Goal: Task Accomplishment & Management: Manage account settings

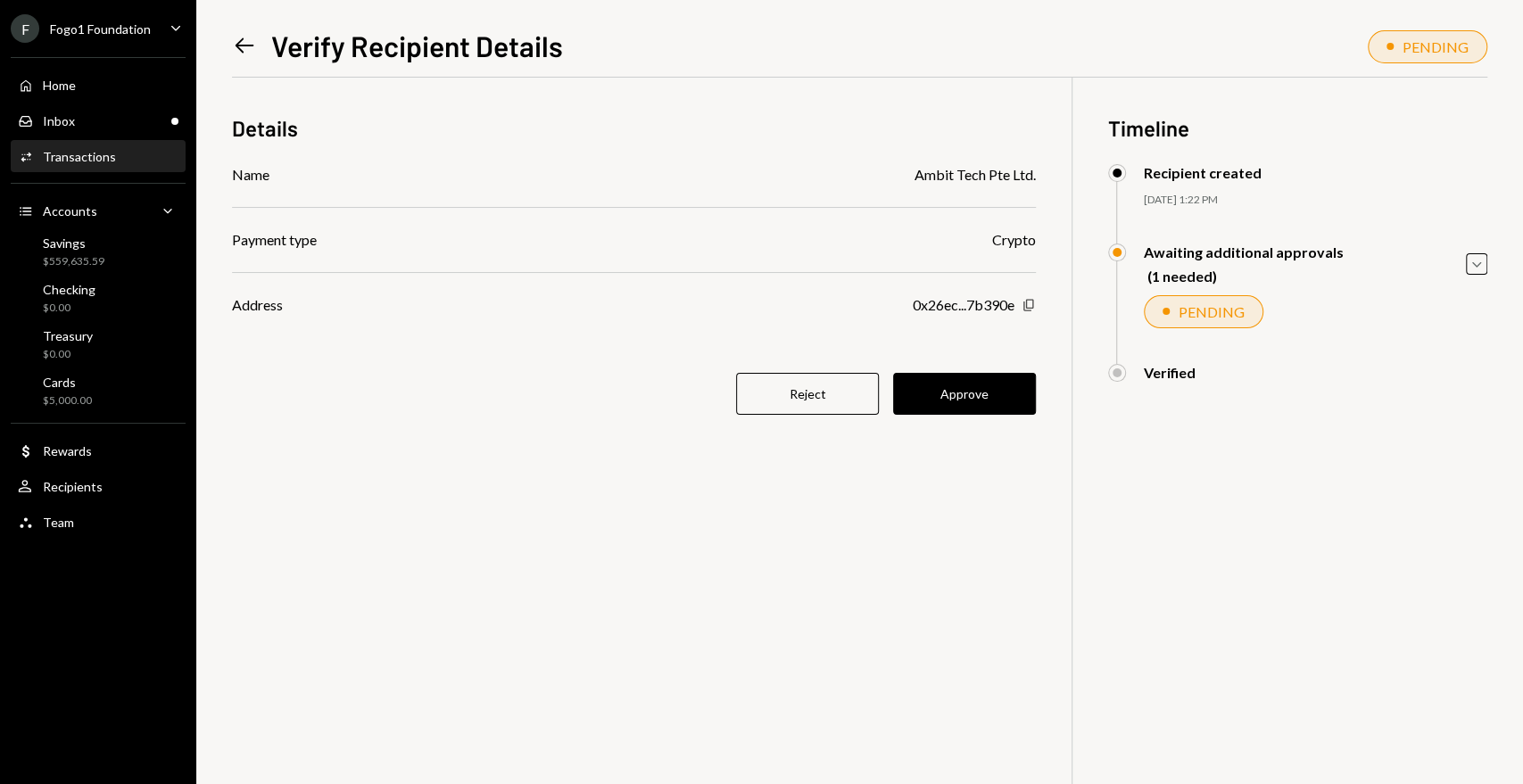
click at [1025, 305] on icon "Copy" at bounding box center [1028, 305] width 15 height 15
click at [964, 387] on button "Approve" at bounding box center [964, 393] width 143 height 42
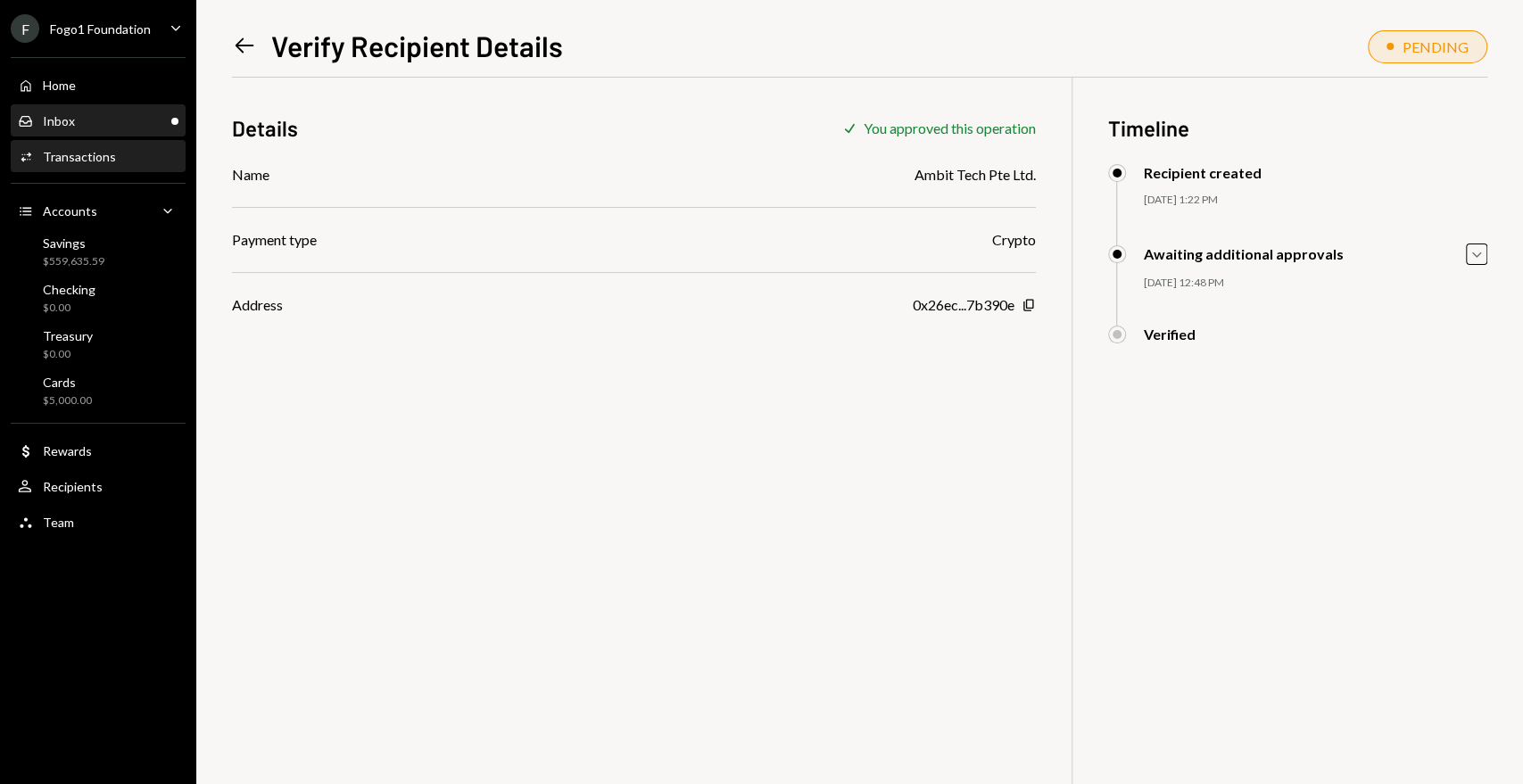
click at [111, 109] on div "Inbox Inbox" at bounding box center [97, 121] width 161 height 30
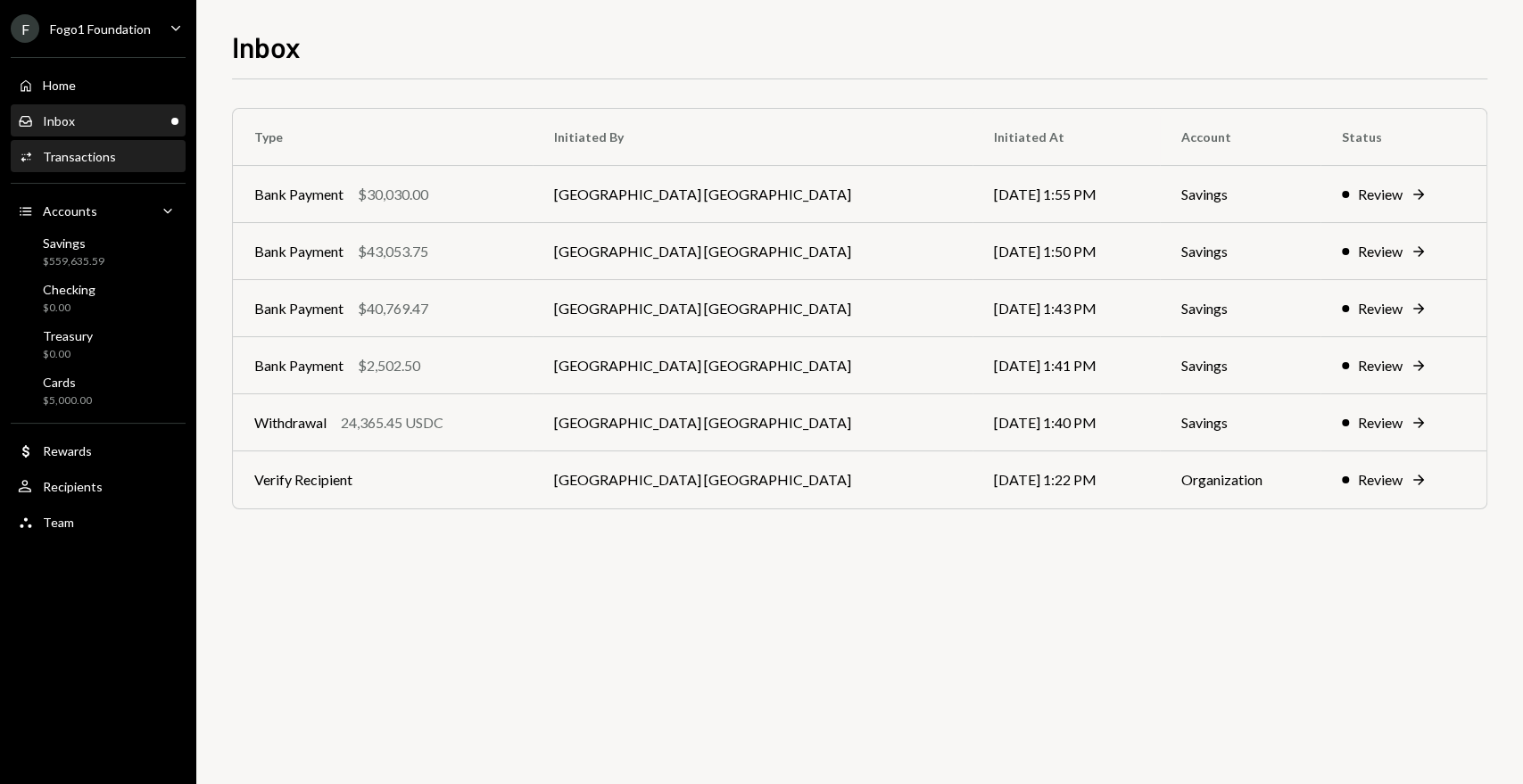
click at [117, 157] on div "Activities Transactions" at bounding box center [97, 157] width 161 height 17
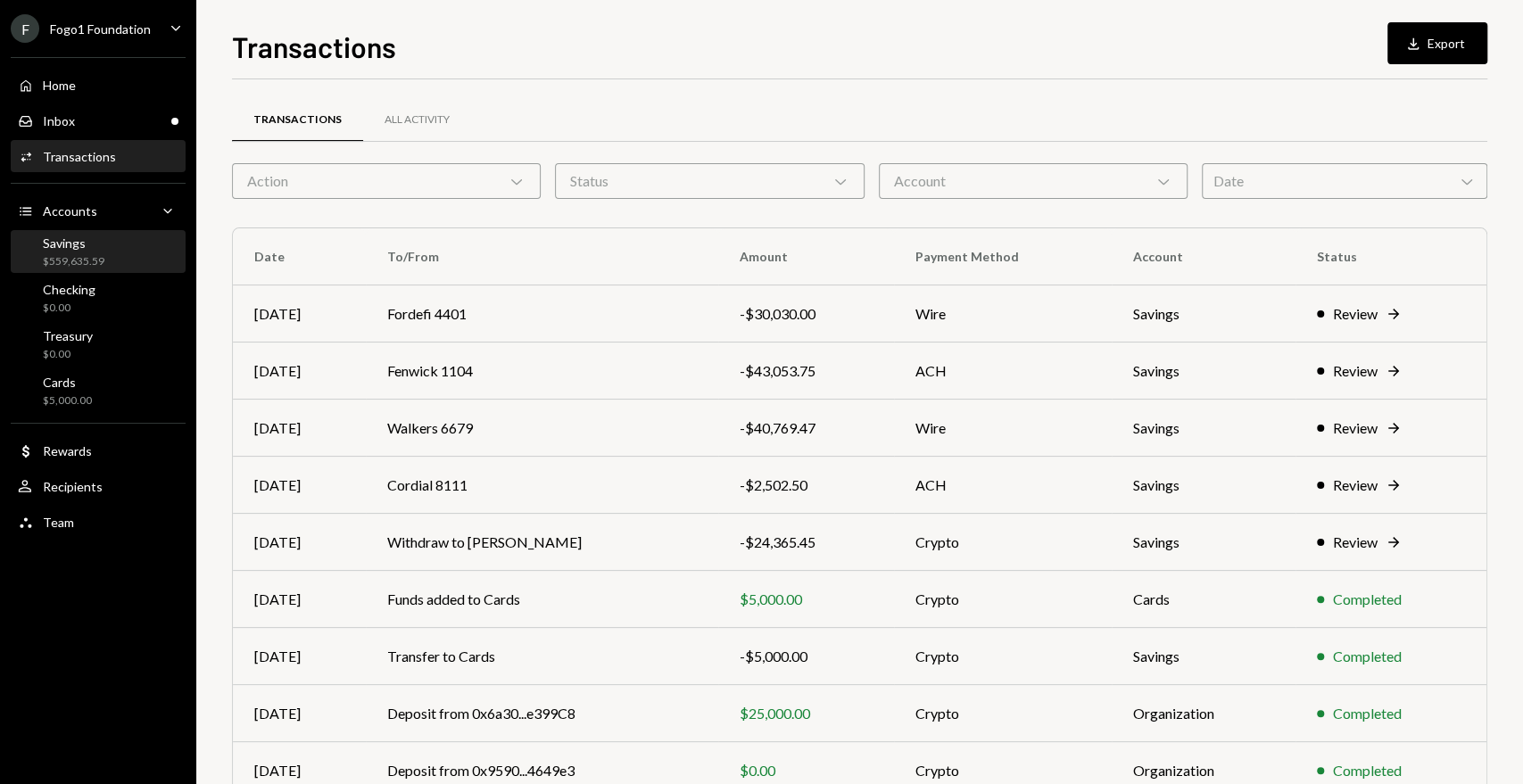
click at [143, 253] on div "Savings $559,635.59" at bounding box center [97, 252] width 161 height 34
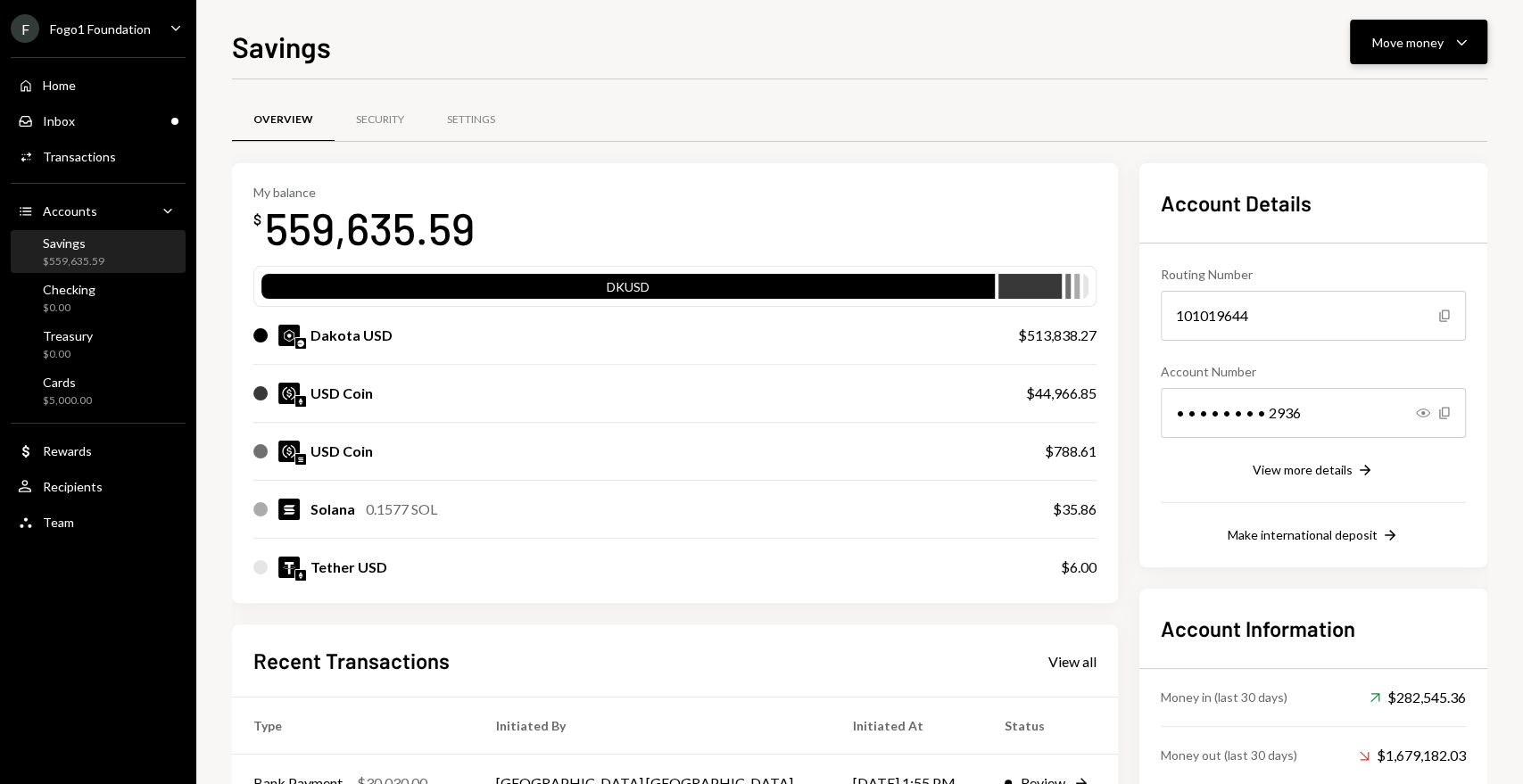
click at [1417, 44] on div "Move money" at bounding box center [1407, 42] width 72 height 18
click at [1366, 97] on div "Send" at bounding box center [1404, 95] width 130 height 18
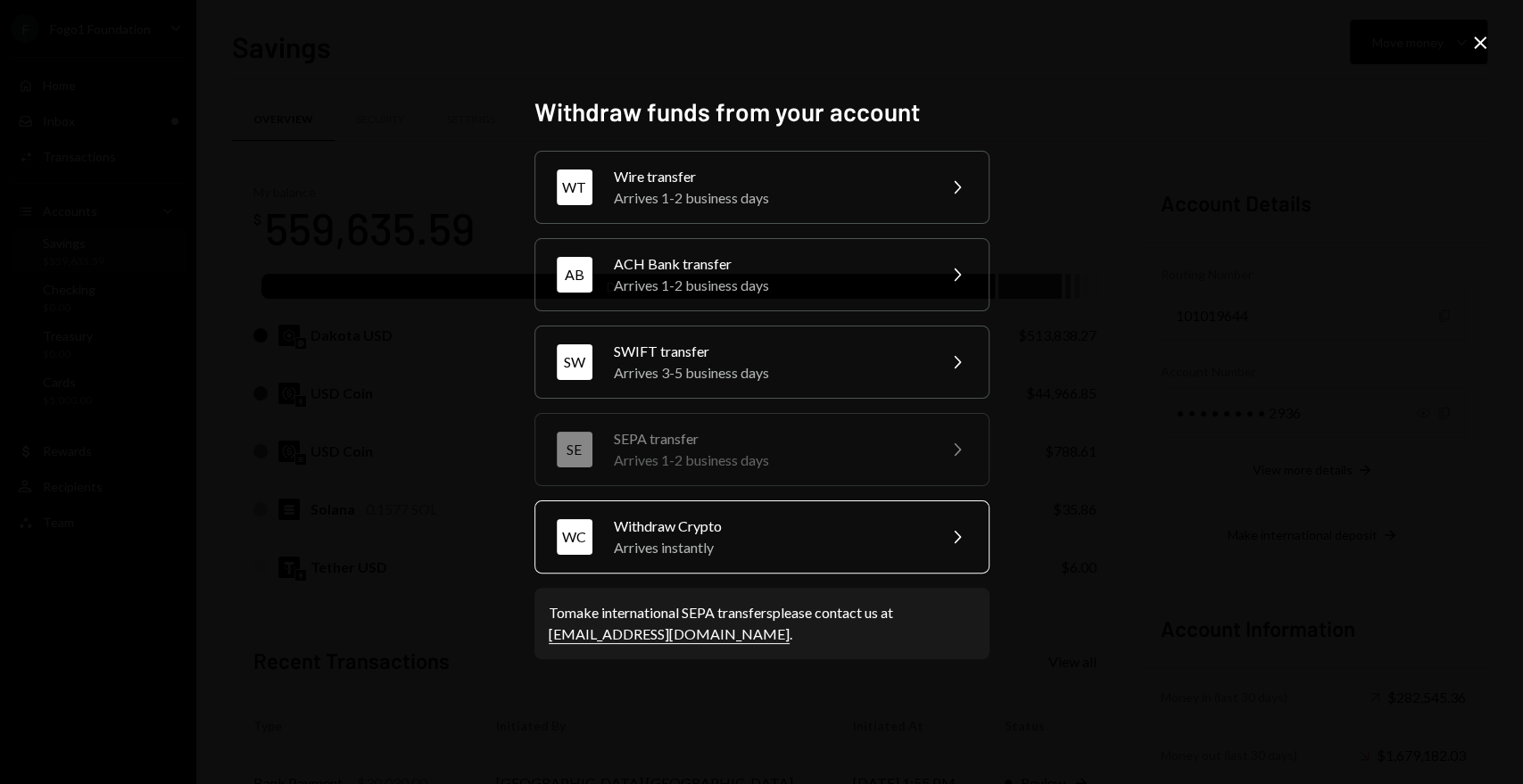
click at [727, 540] on div "Arrives instantly" at bounding box center [769, 547] width 310 height 21
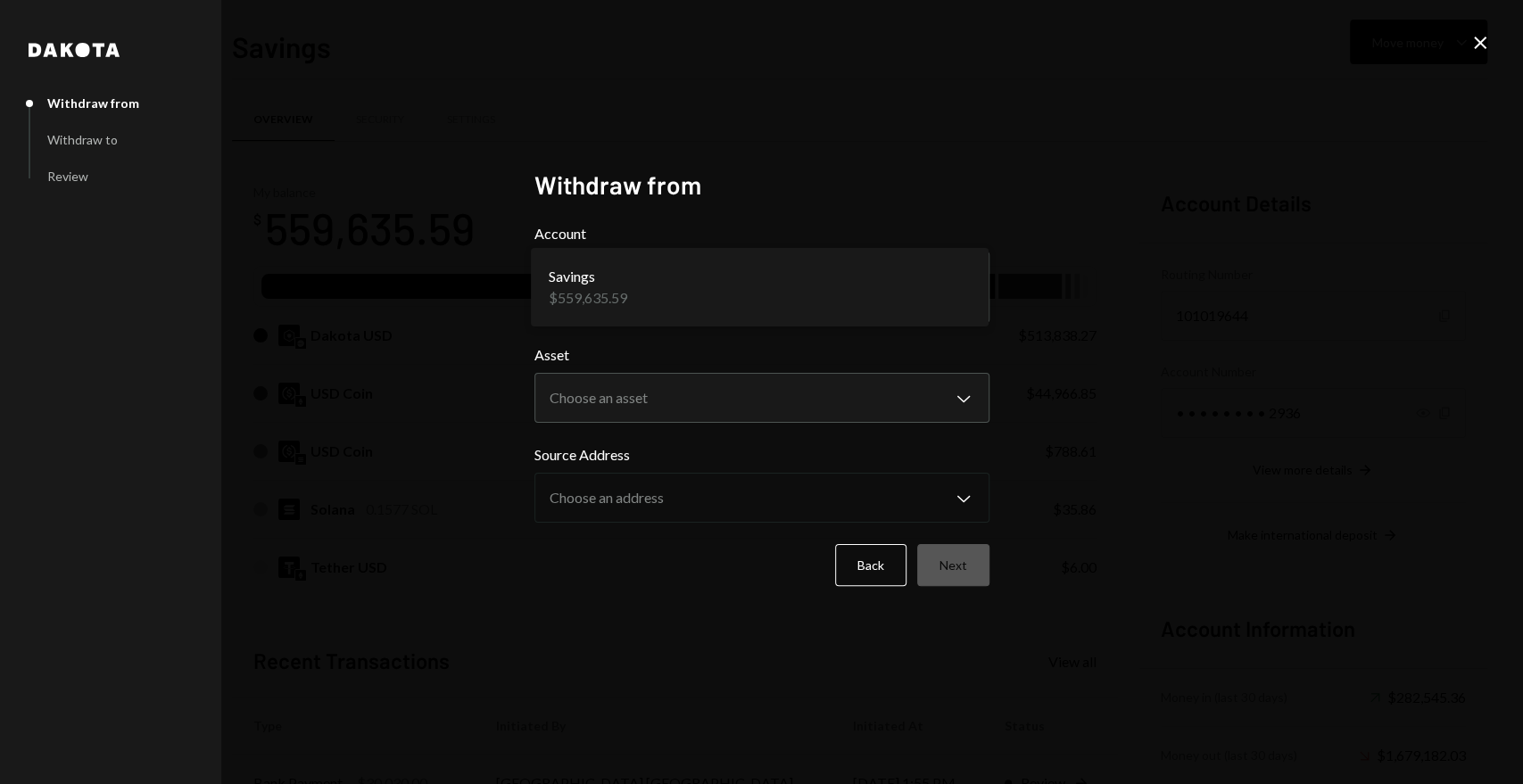
click at [760, 292] on body "F Fogo1 Foundation Caret Down Home Home Inbox Inbox Activities Transactions Acc…" at bounding box center [762, 392] width 1523 height 784
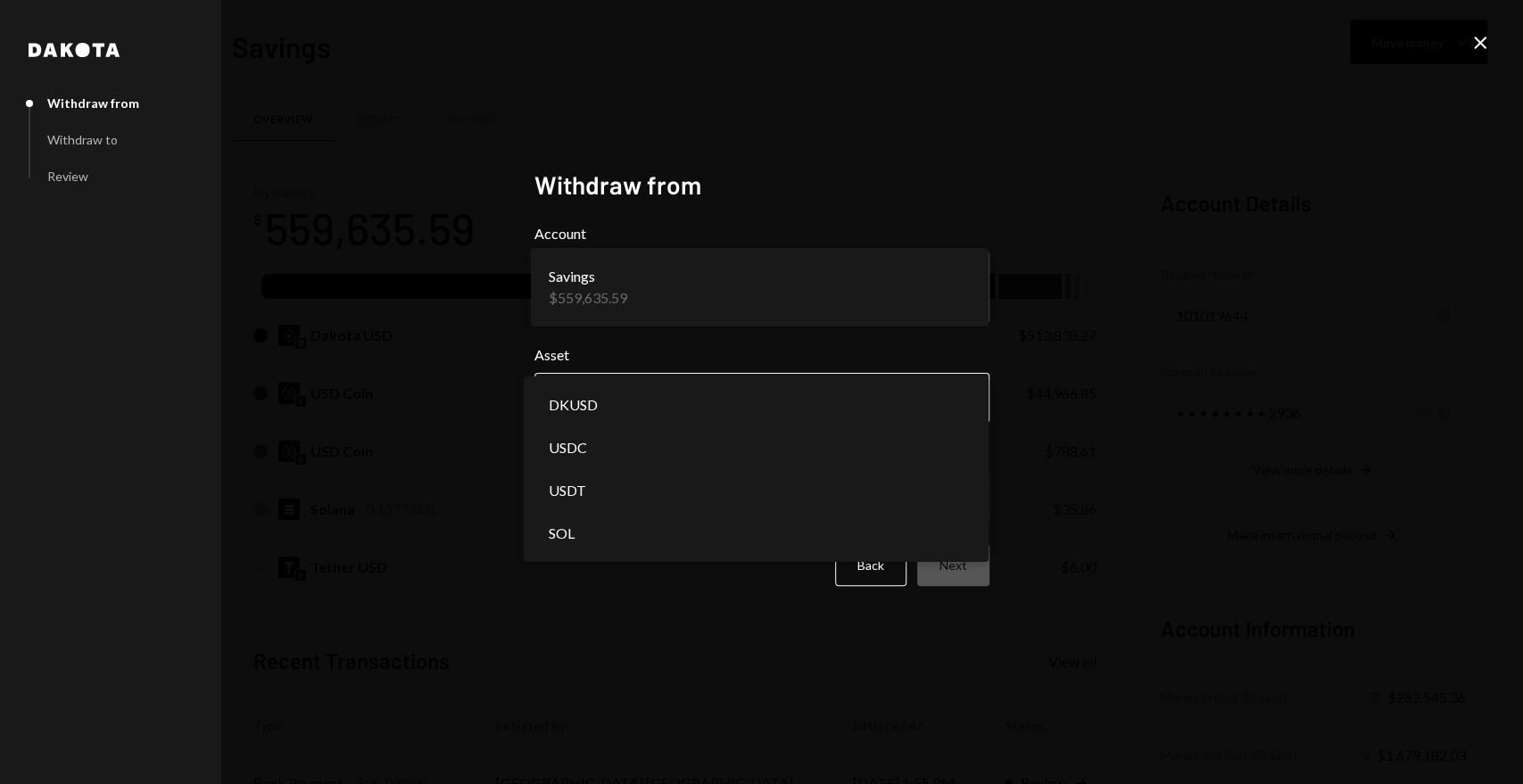
click at [726, 409] on body "F Fogo1 Foundation Caret Down Home Home Inbox Inbox Activities Transactions Acc…" at bounding box center [762, 392] width 1523 height 784
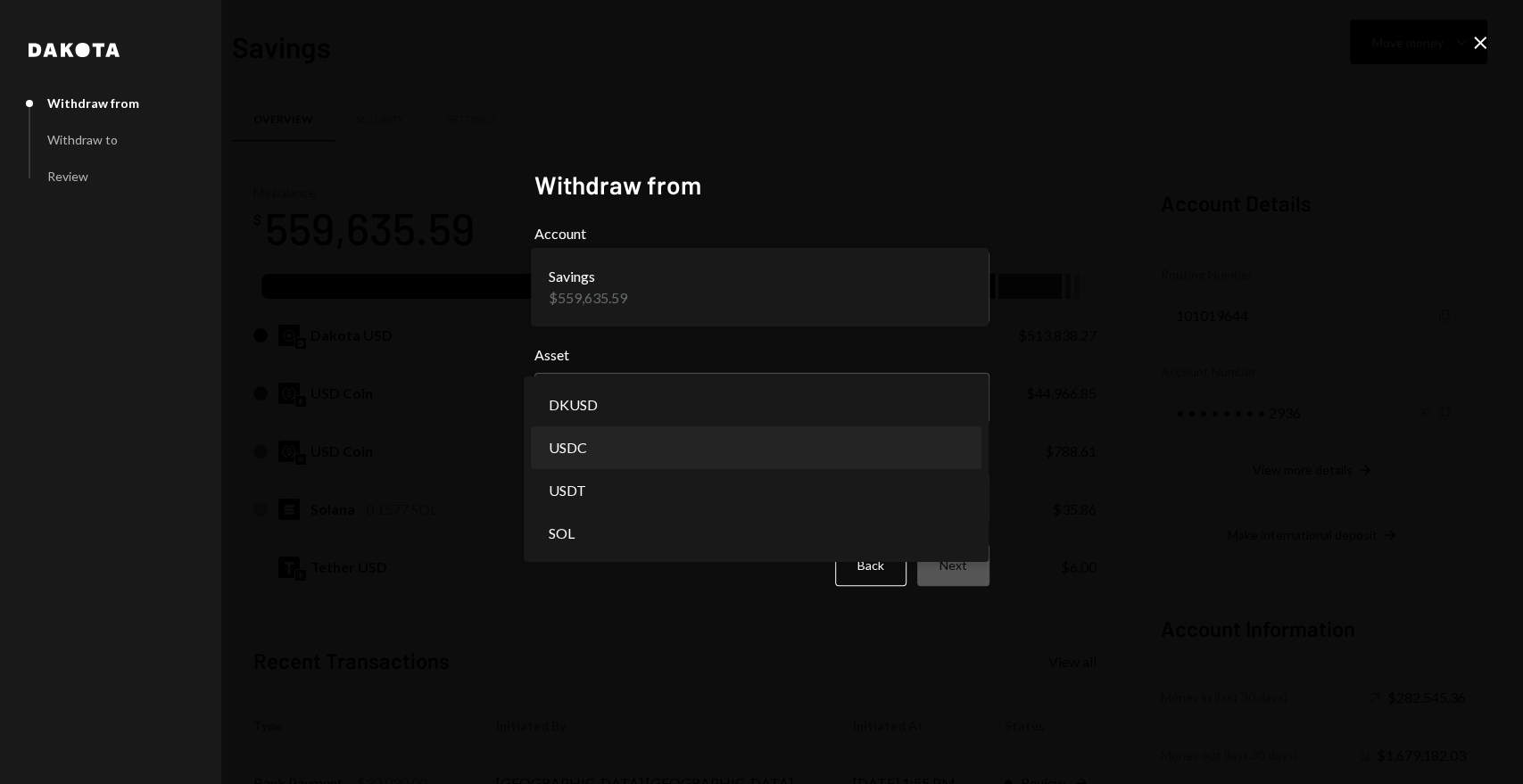
select select "****"
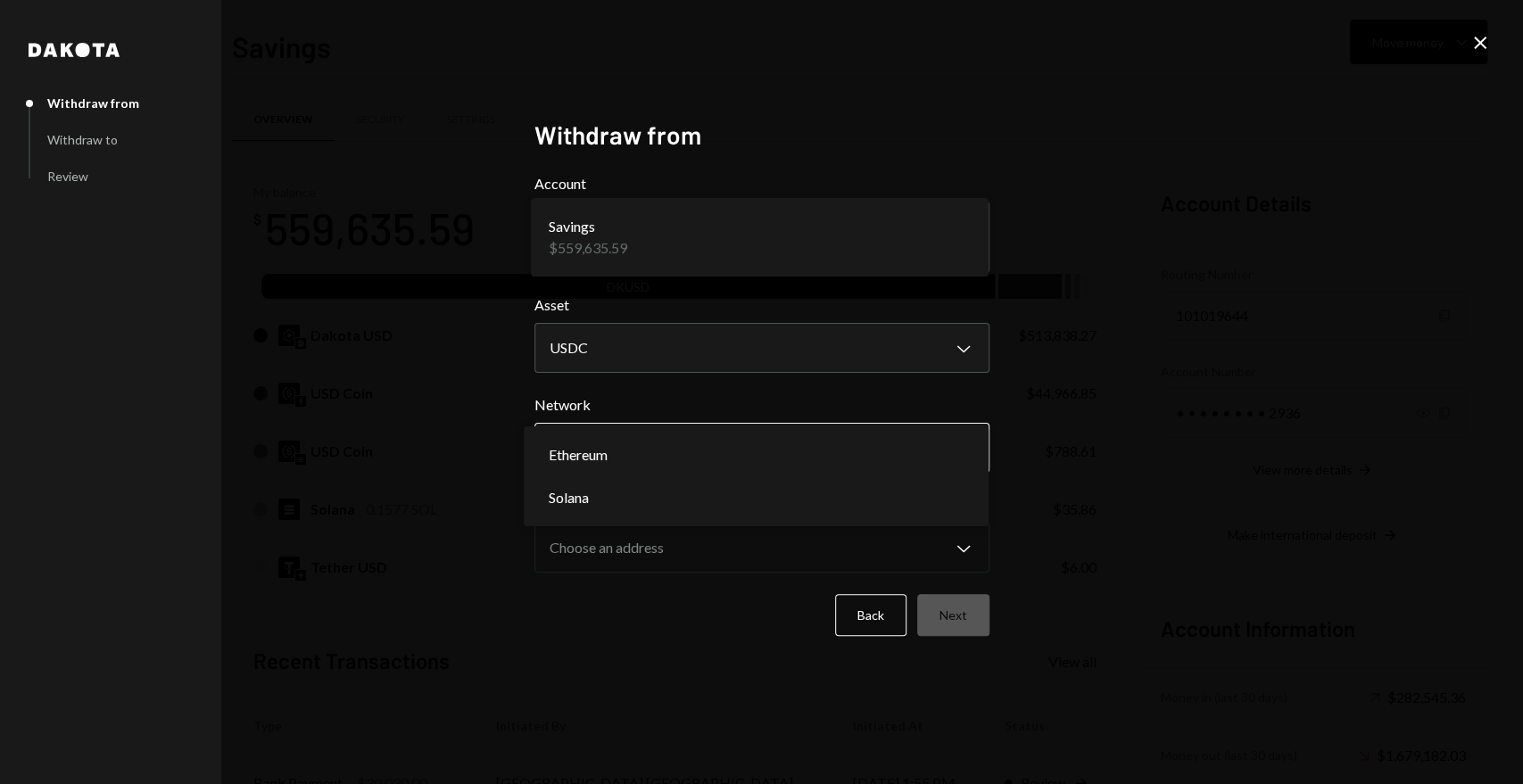
click at [695, 458] on body "F Fogo1 Foundation Caret Down Home Home Inbox Inbox Activities Transactions Acc…" at bounding box center [762, 392] width 1523 height 784
select select "**********"
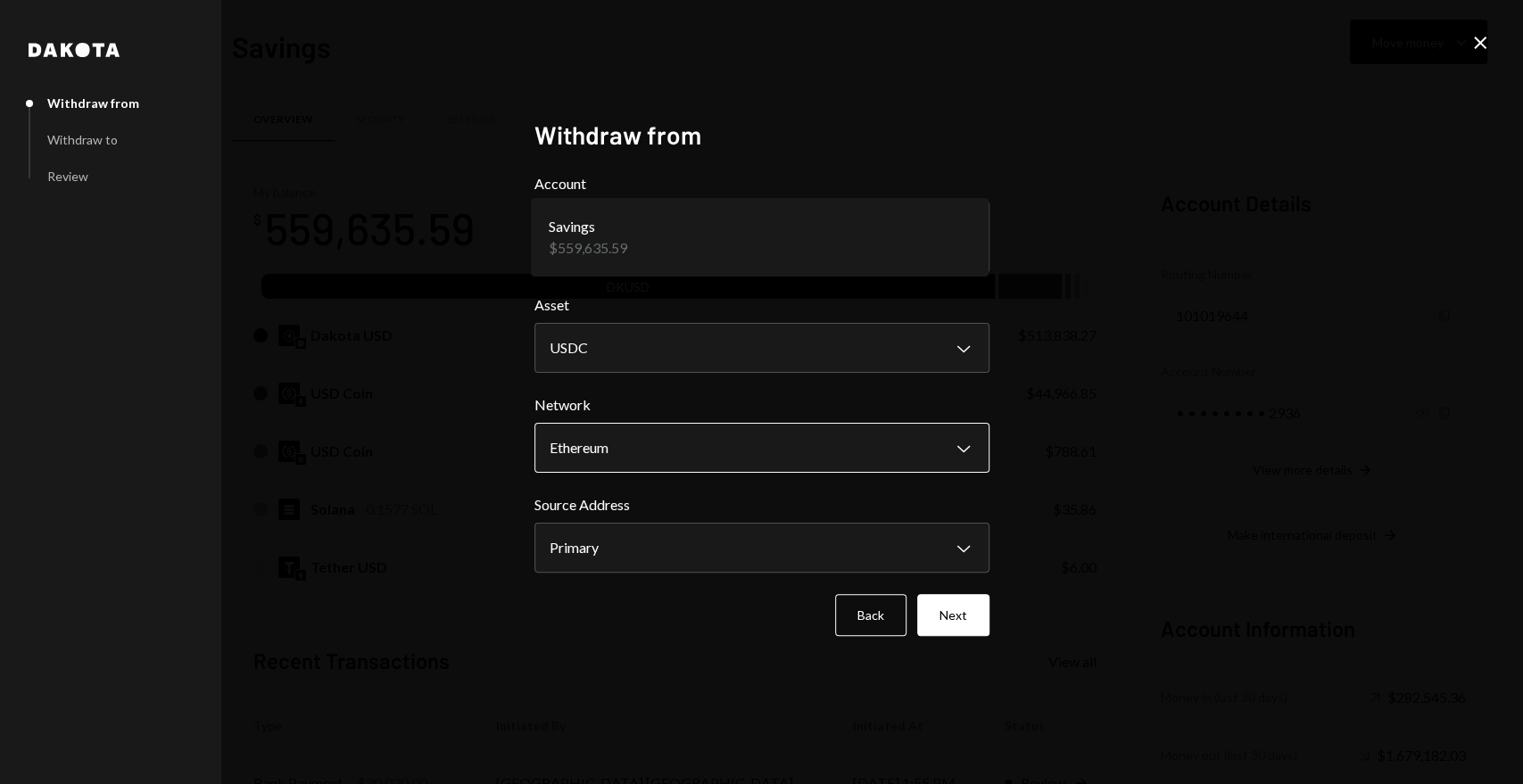
click at [695, 458] on body "F Fogo1 Foundation Caret Down Home Home Inbox Inbox Activities Transactions Acc…" at bounding box center [762, 392] width 1523 height 784
click at [947, 624] on button "Next" at bounding box center [953, 615] width 72 height 42
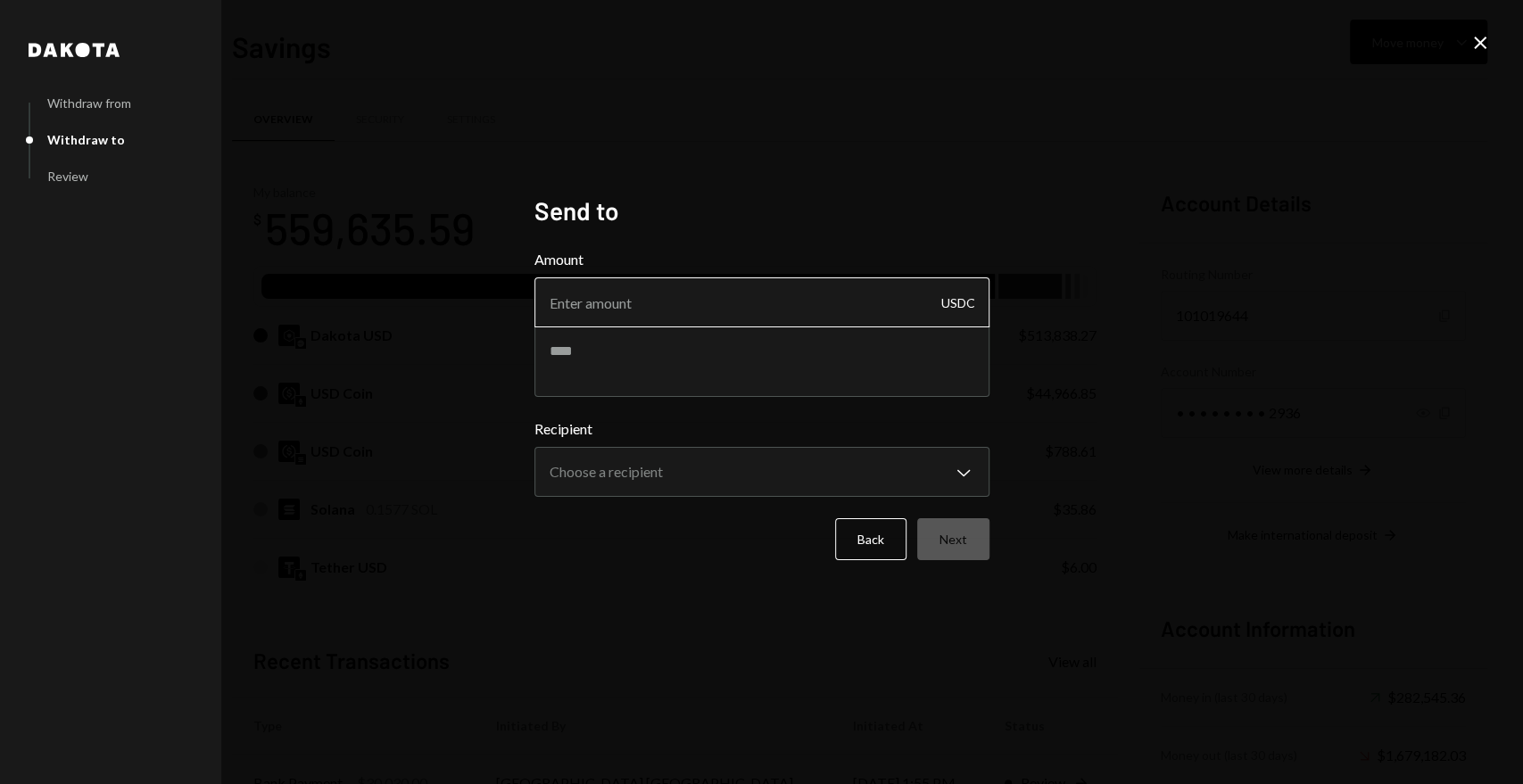
click at [624, 306] on input "Amount" at bounding box center [762, 302] width 455 height 50
type input "10"
type textarea "**********"
click at [691, 492] on body "F Fogo1 Foundation Caret Down Home Home Inbox Inbox Activities Transactions Acc…" at bounding box center [762, 392] width 1523 height 784
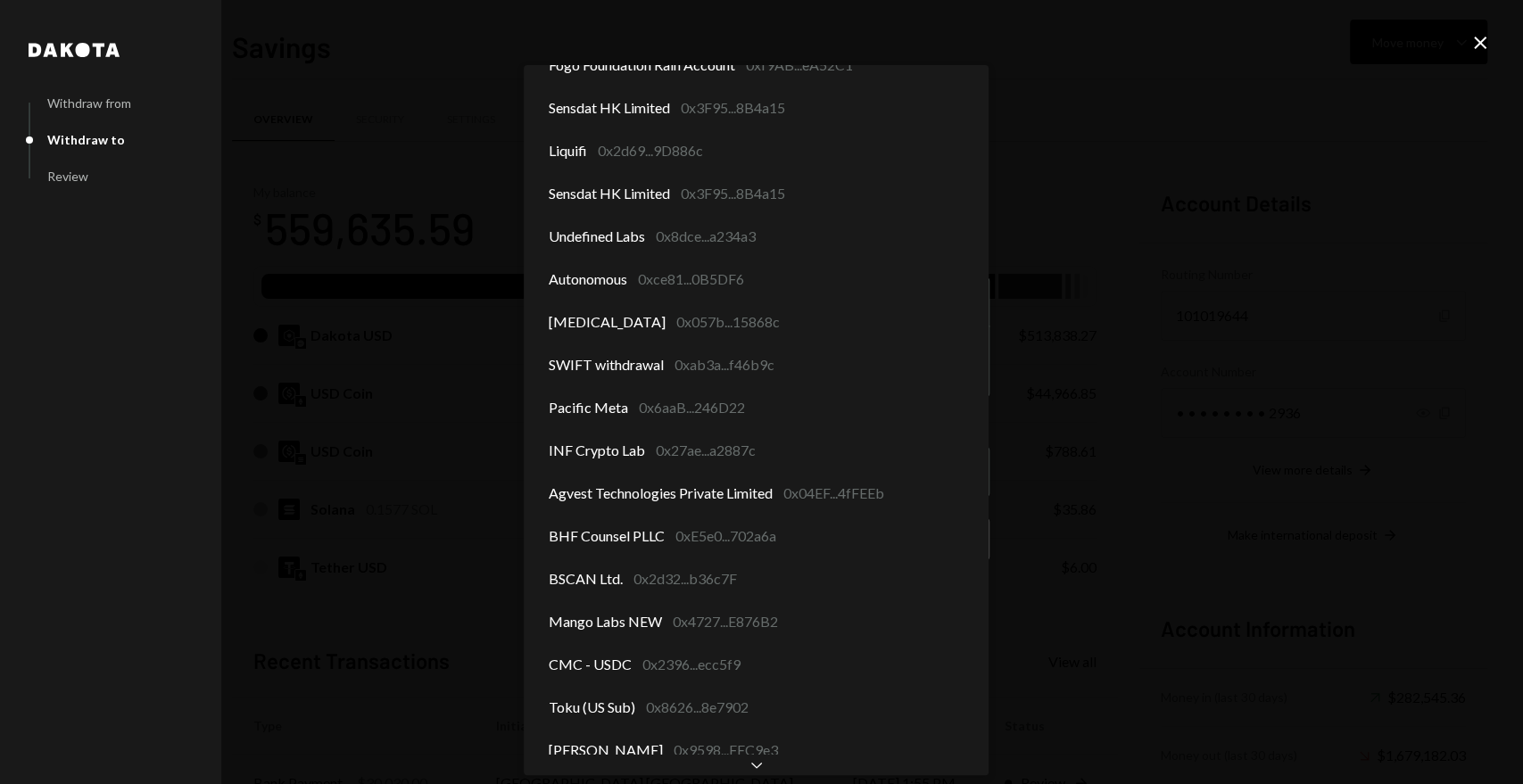
scroll to position [40, 0]
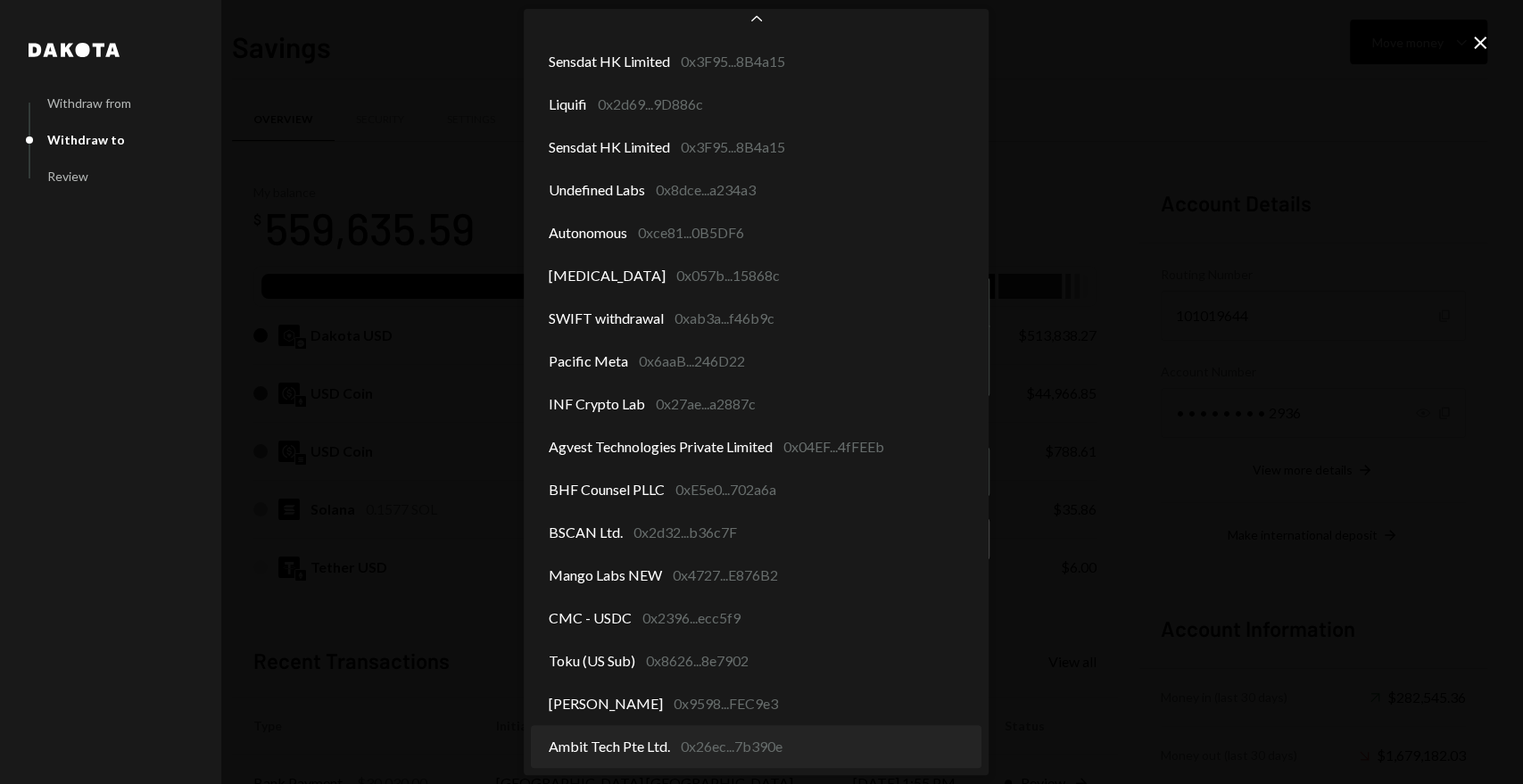
select select "**********"
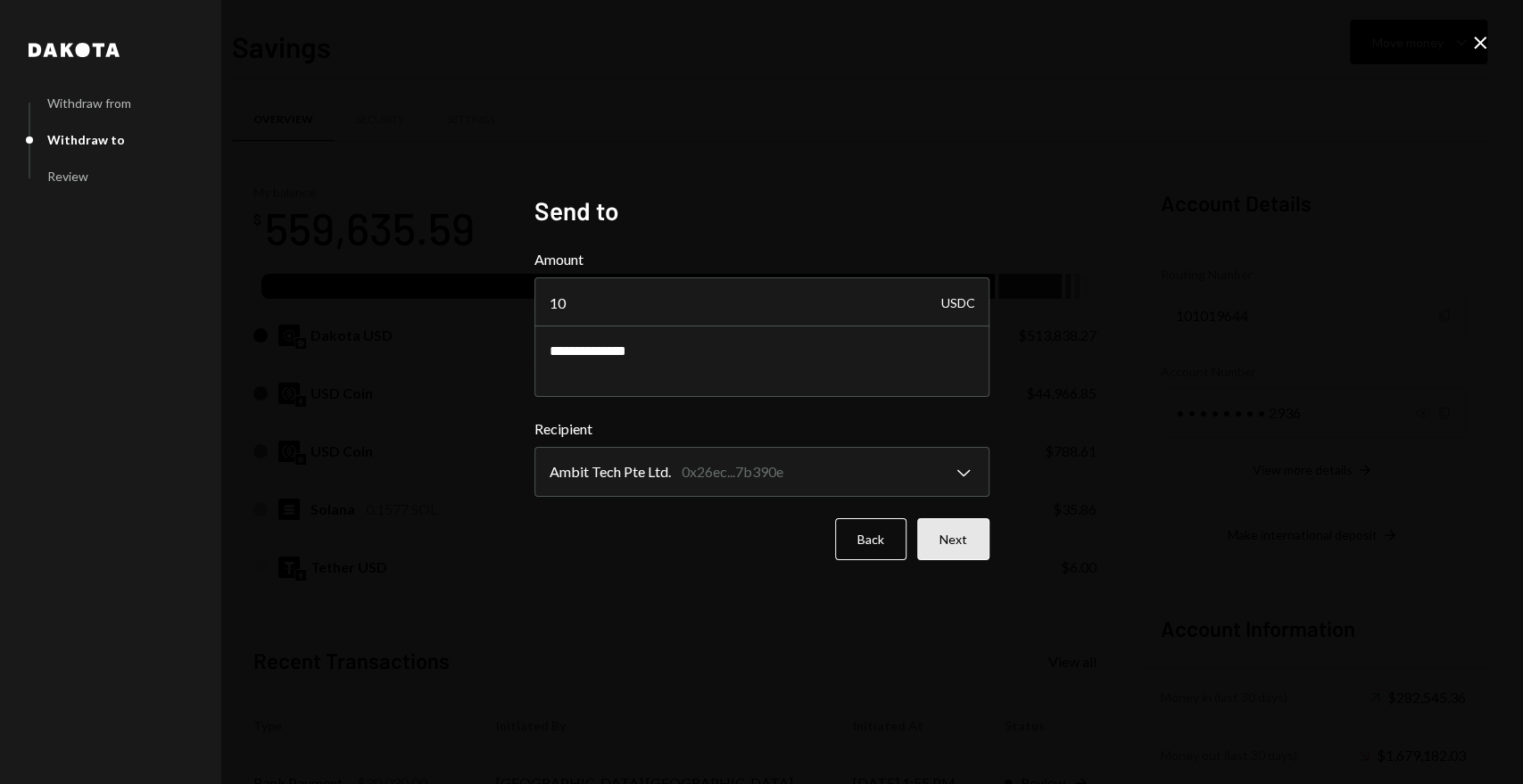
click at [976, 547] on button "Next" at bounding box center [953, 539] width 72 height 42
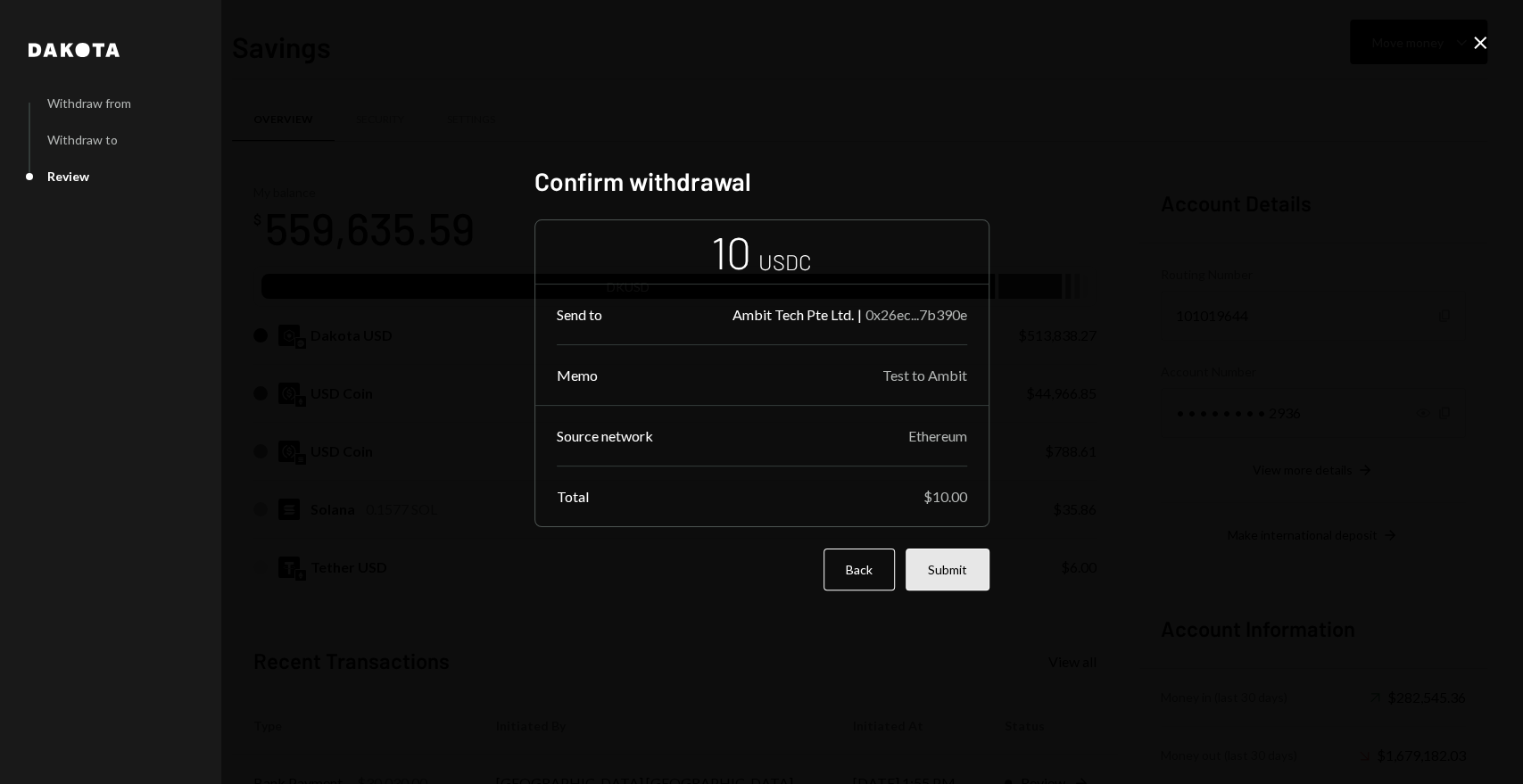
click at [947, 572] on button "Submit" at bounding box center [947, 569] width 83 height 42
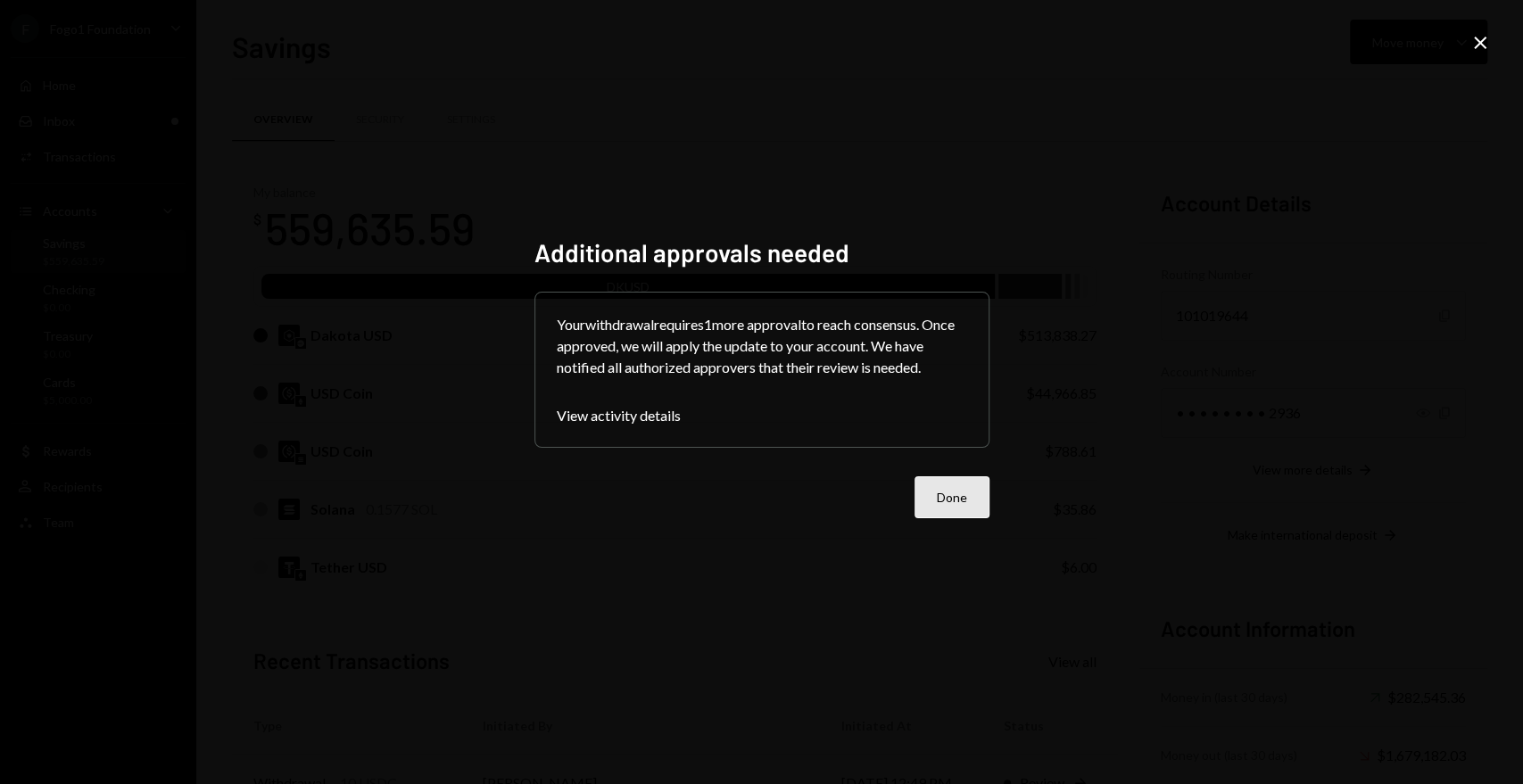
click at [950, 476] on button "Done" at bounding box center [952, 497] width 75 height 42
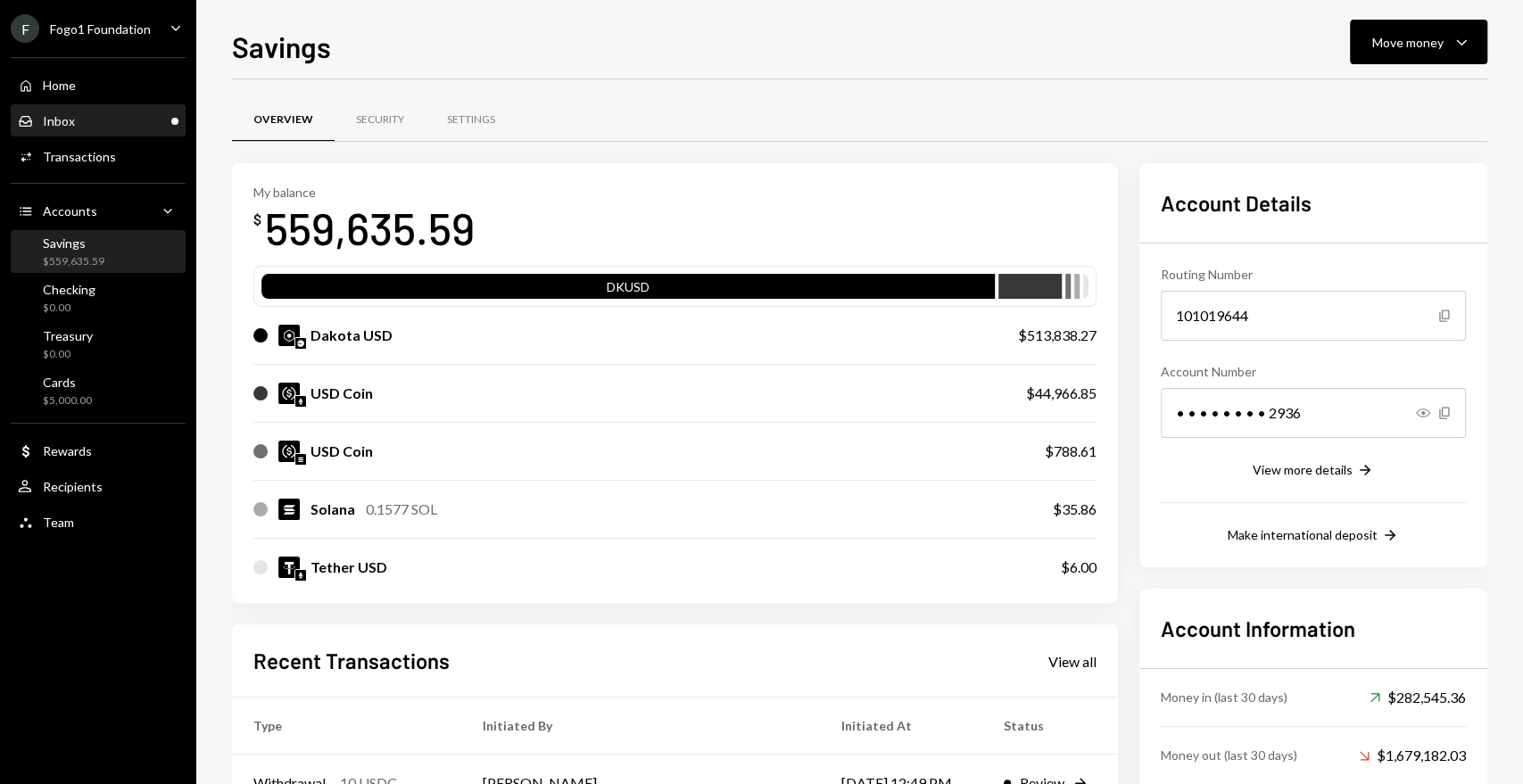
click at [158, 127] on div "Inbox Inbox" at bounding box center [97, 121] width 161 height 17
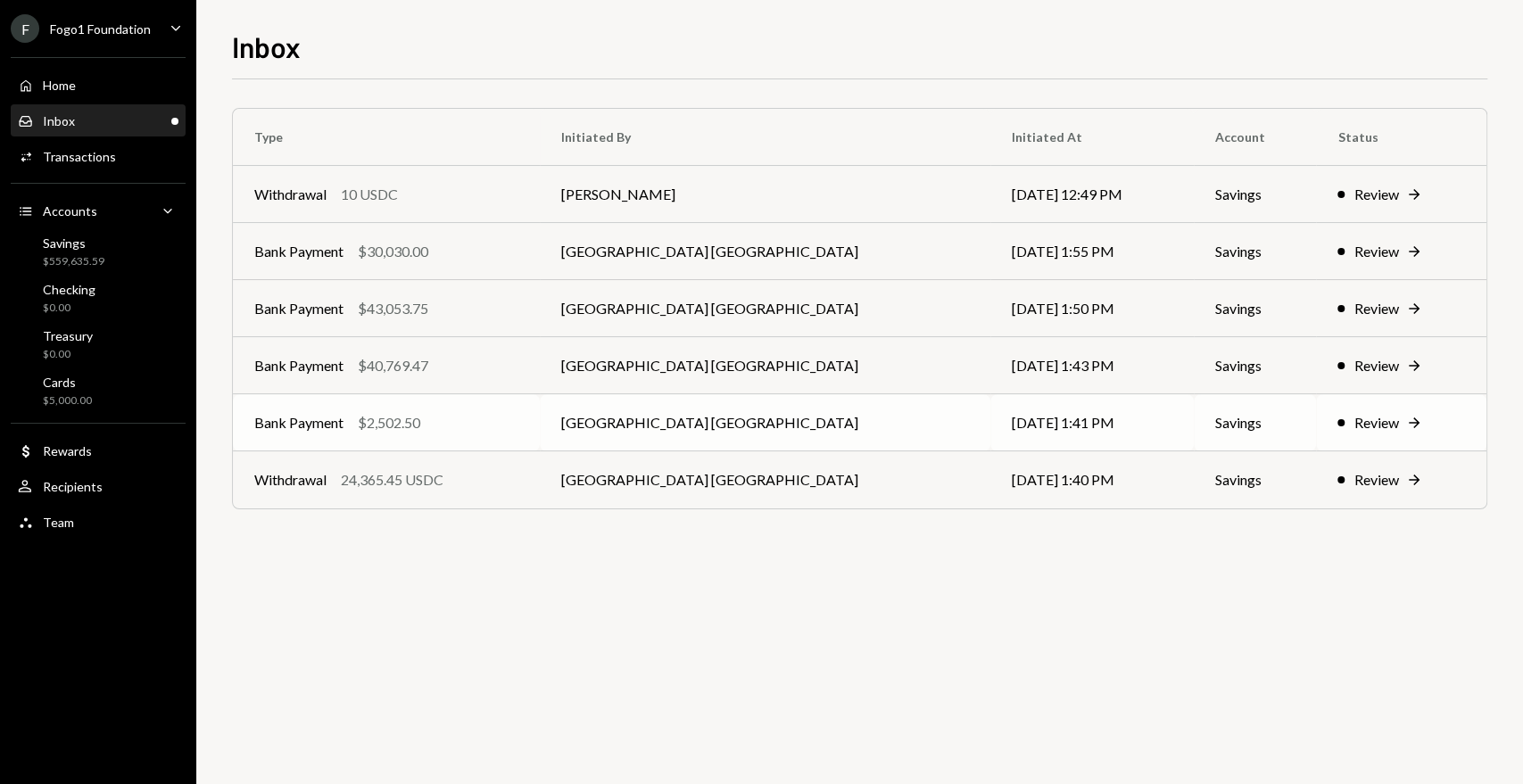
click at [539, 415] on td "Bank Payment $2,502.50" at bounding box center [386, 423] width 306 height 57
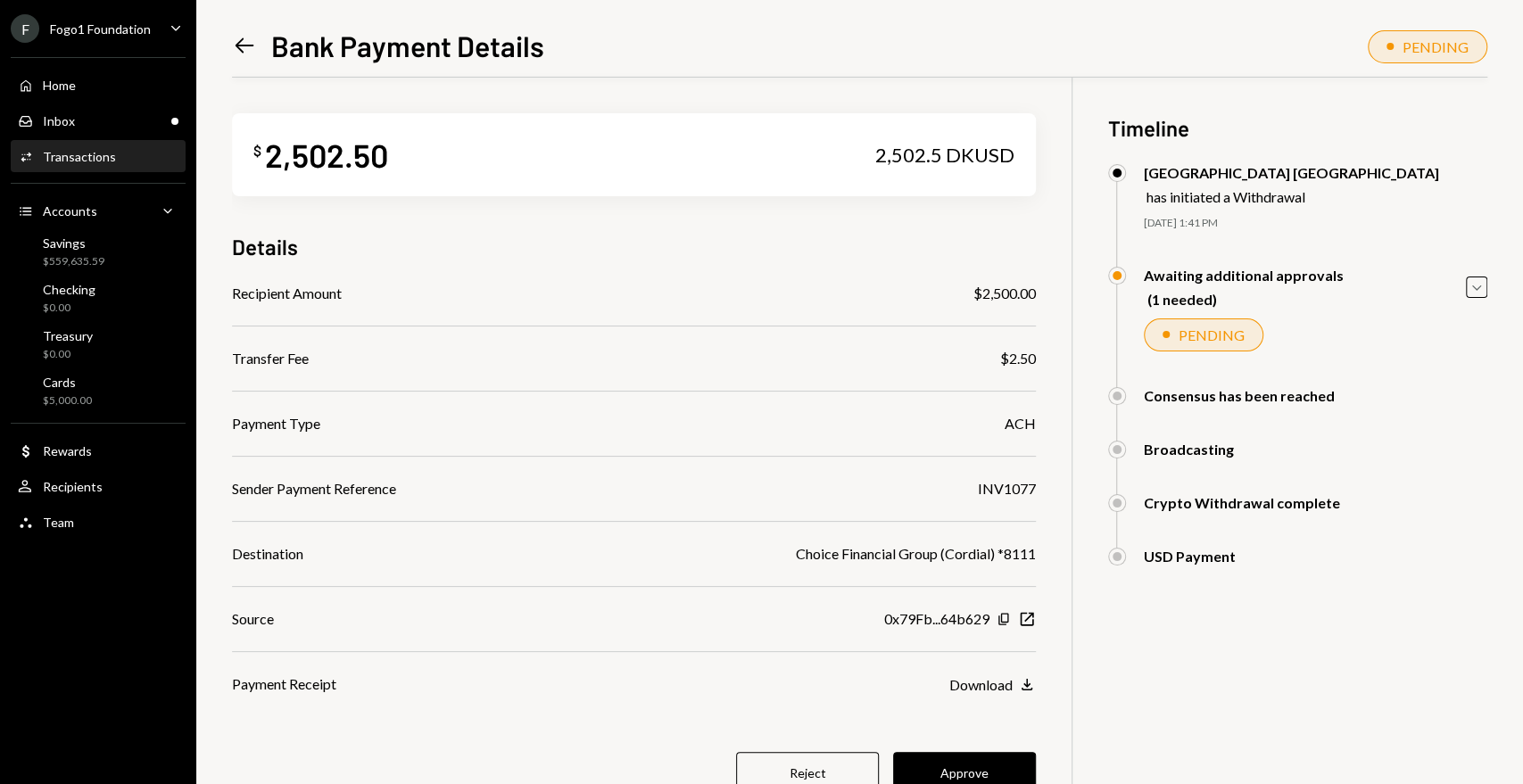
scroll to position [78, 0]
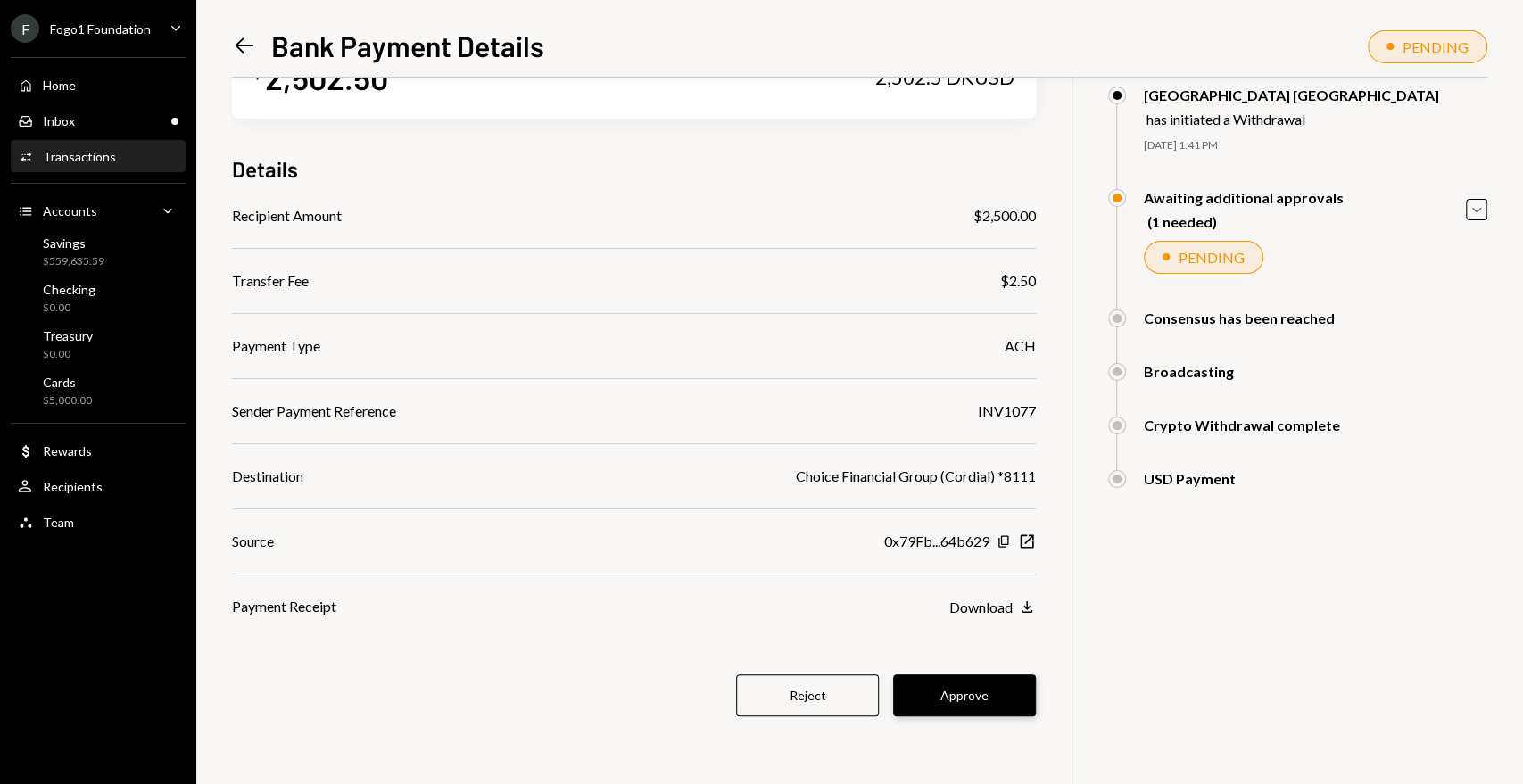
click at [936, 695] on button "Approve" at bounding box center [964, 695] width 143 height 42
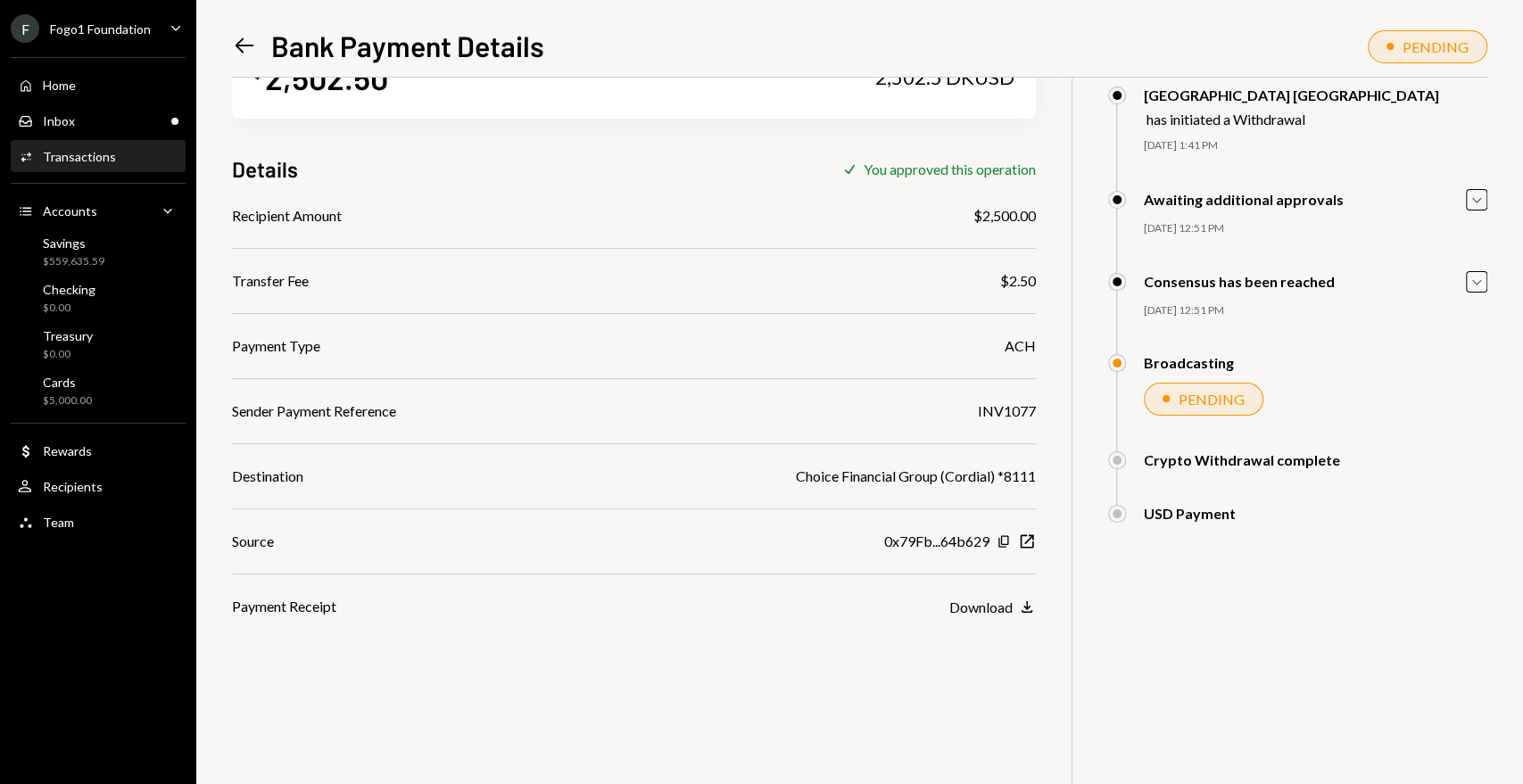
scroll to position [0, 0]
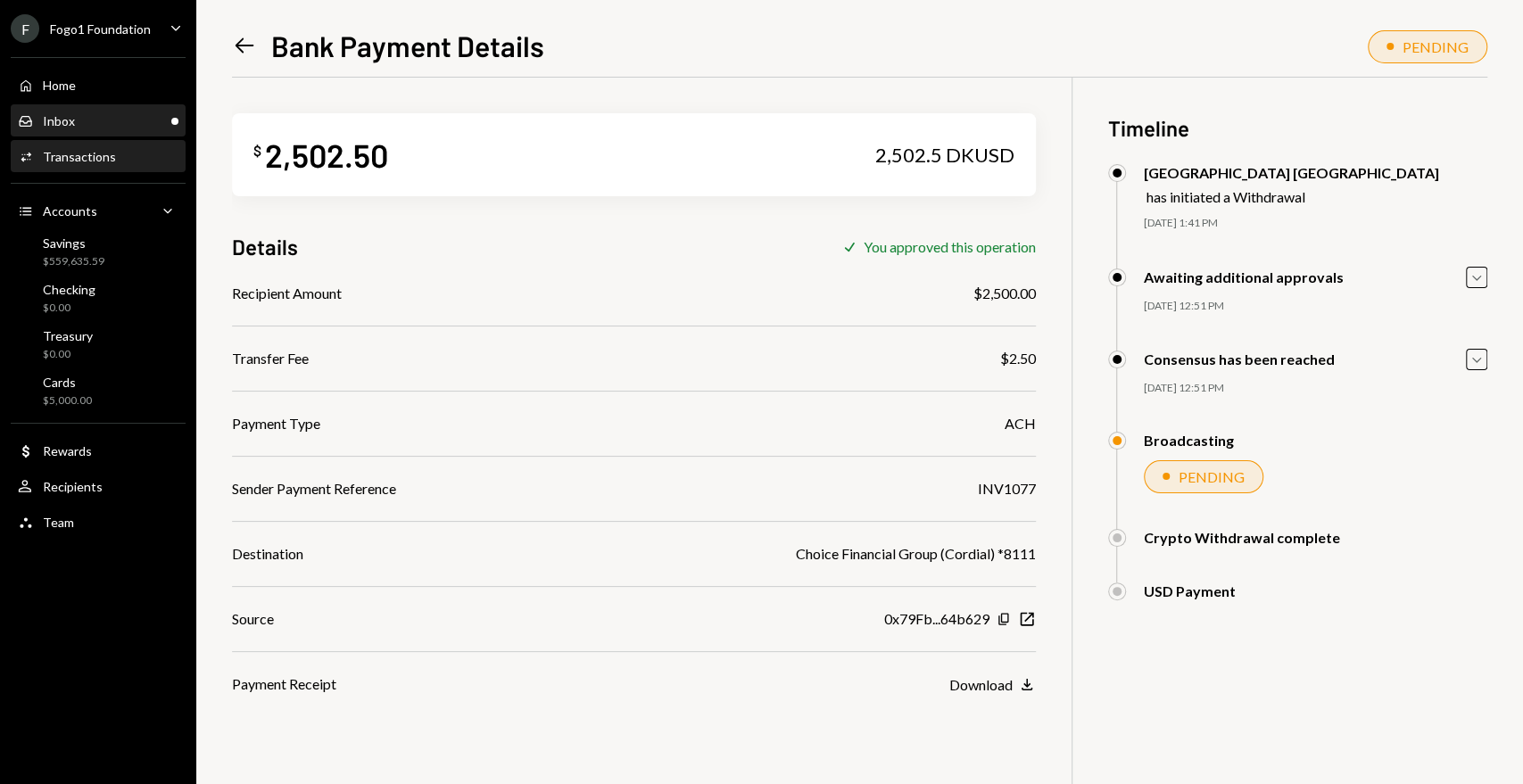
click at [146, 113] on div "Inbox Inbox" at bounding box center [97, 121] width 161 height 17
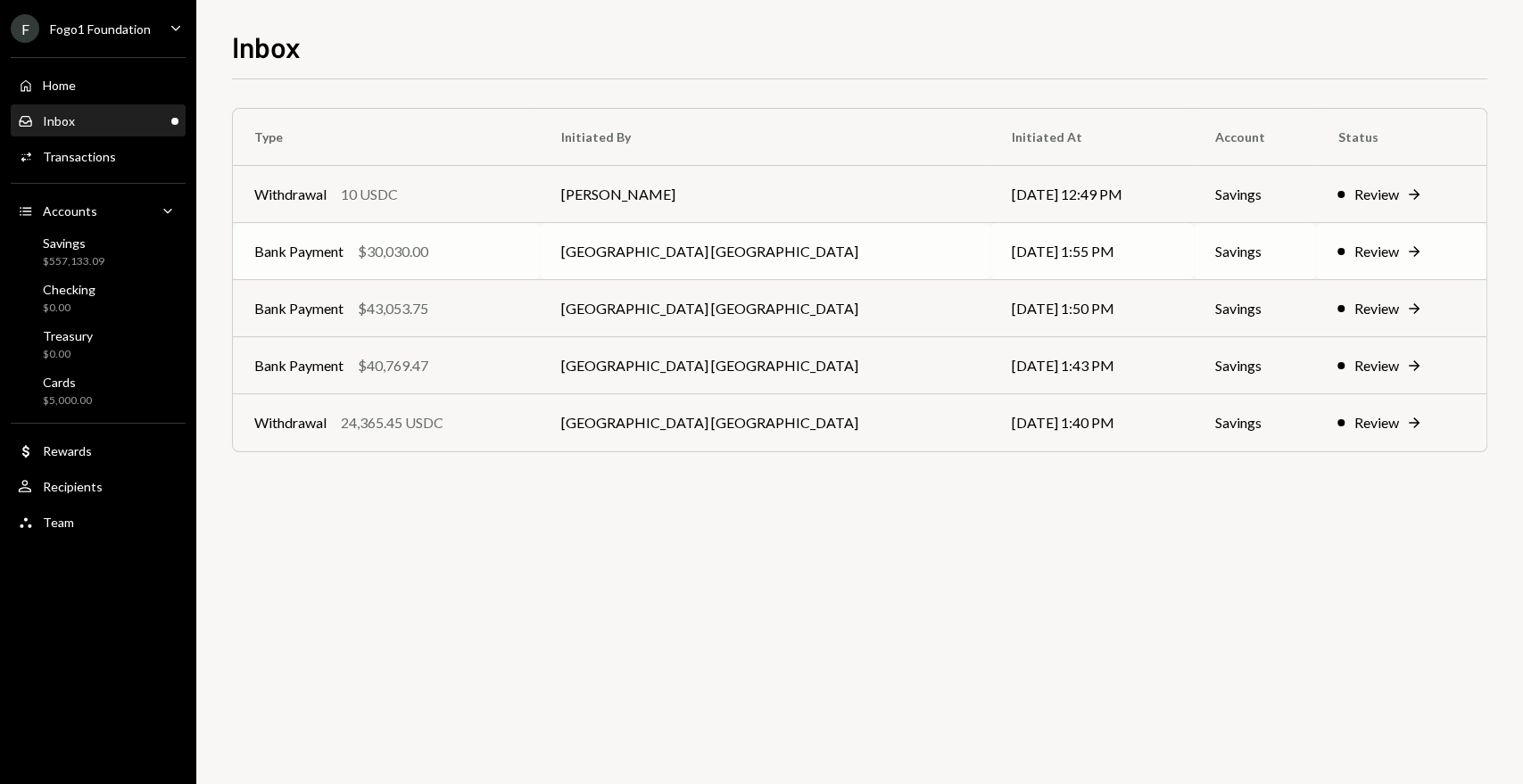
click at [618, 244] on td "[GEOGRAPHIC_DATA] [GEOGRAPHIC_DATA]" at bounding box center [764, 251] width 450 height 57
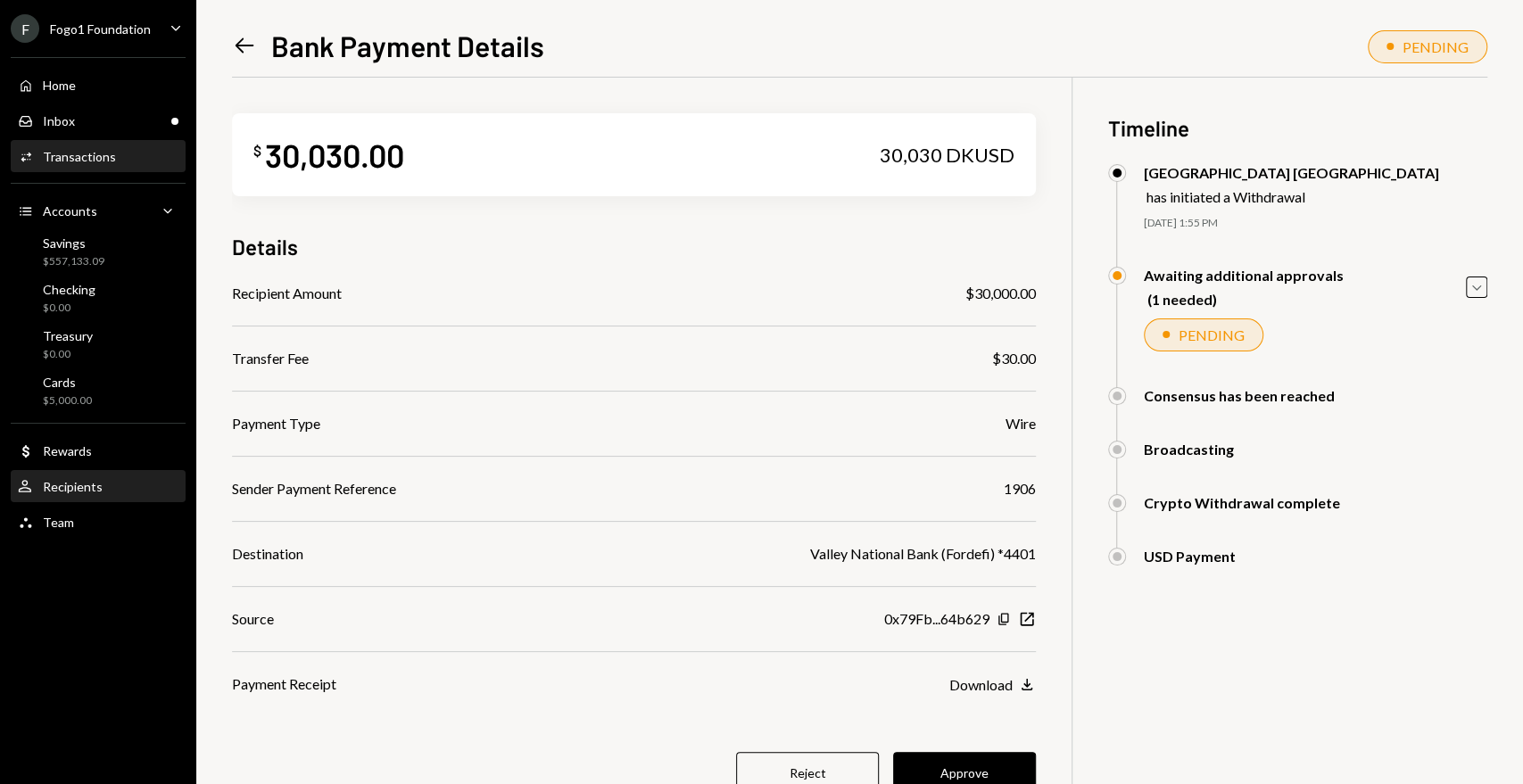
click at [115, 496] on div "User Recipients" at bounding box center [97, 486] width 161 height 30
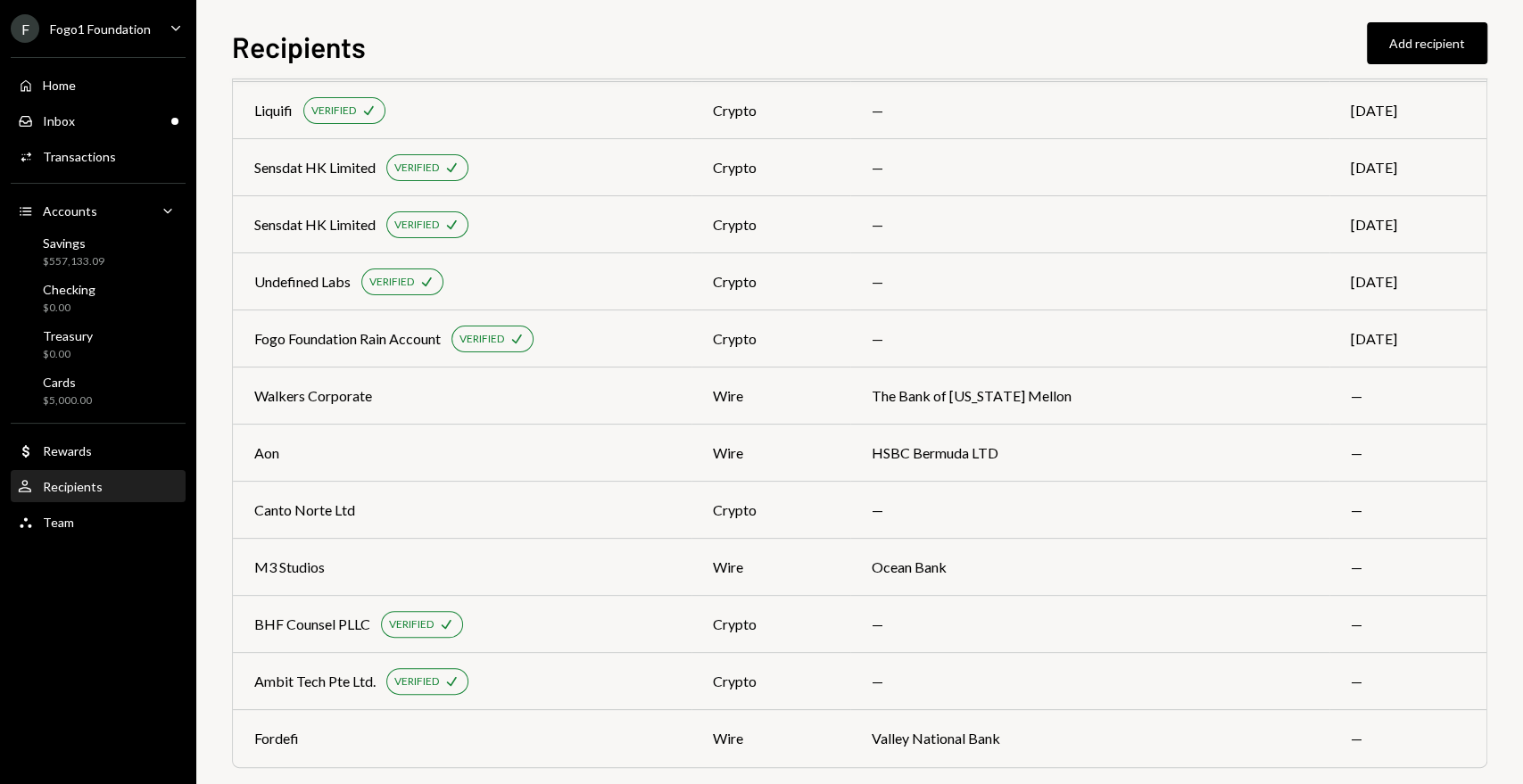
scroll to position [1301, 0]
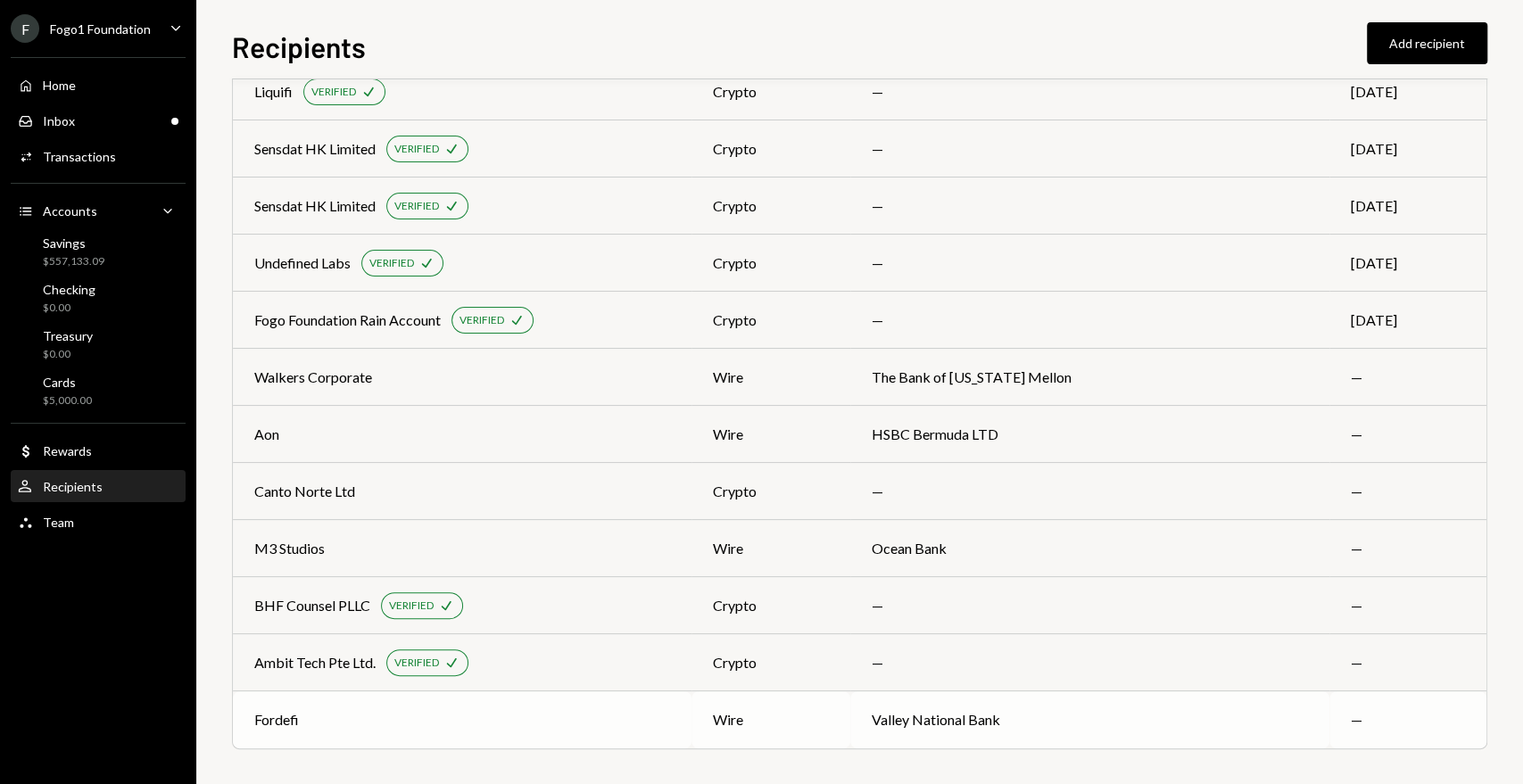
click at [483, 716] on div "Fordefi" at bounding box center [461, 719] width 416 height 21
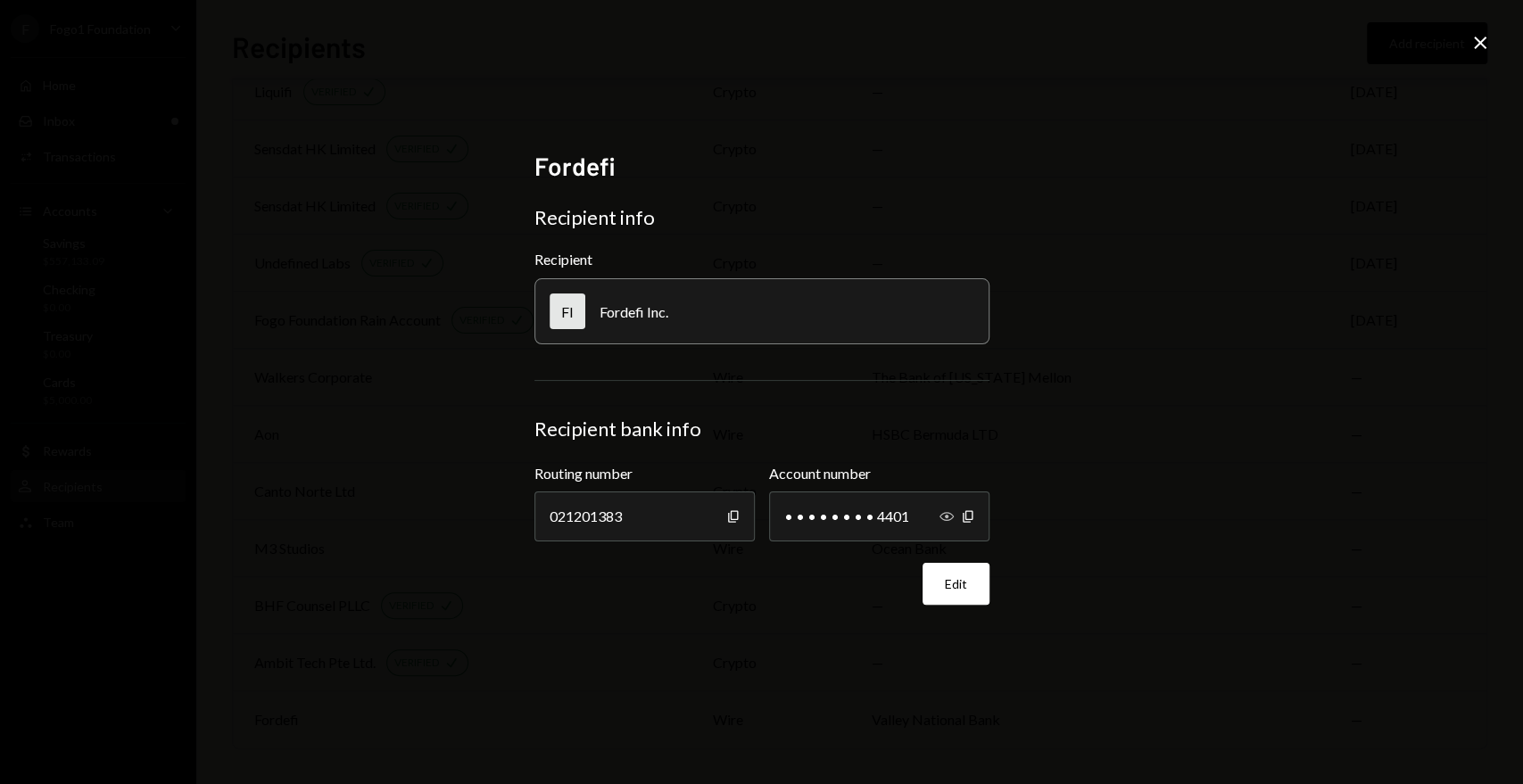
click at [949, 509] on icon "Show" at bounding box center [947, 516] width 15 height 15
click at [1483, 44] on icon "Close" at bounding box center [1479, 42] width 21 height 21
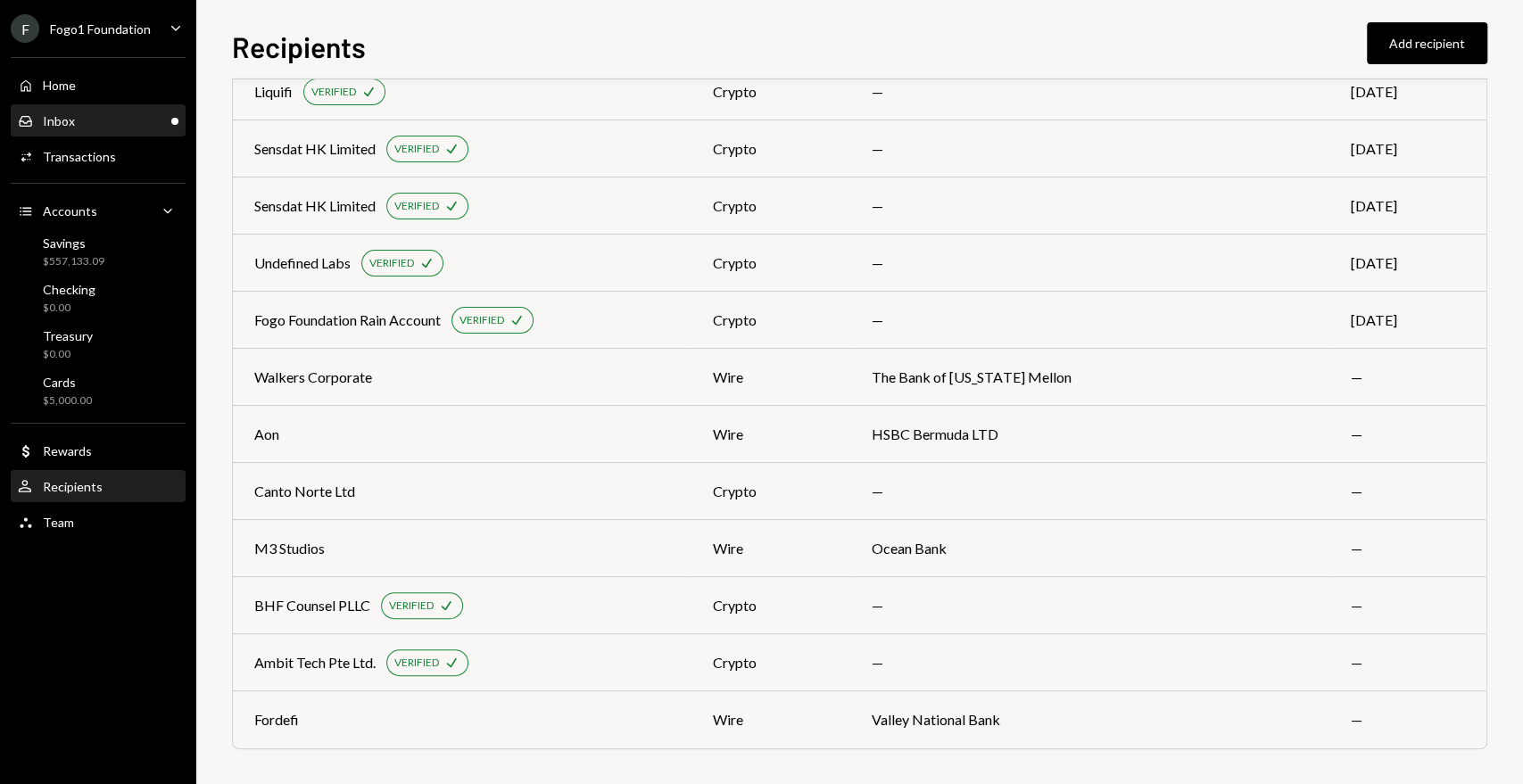
click at [142, 113] on div "Inbox Inbox" at bounding box center [97, 121] width 161 height 17
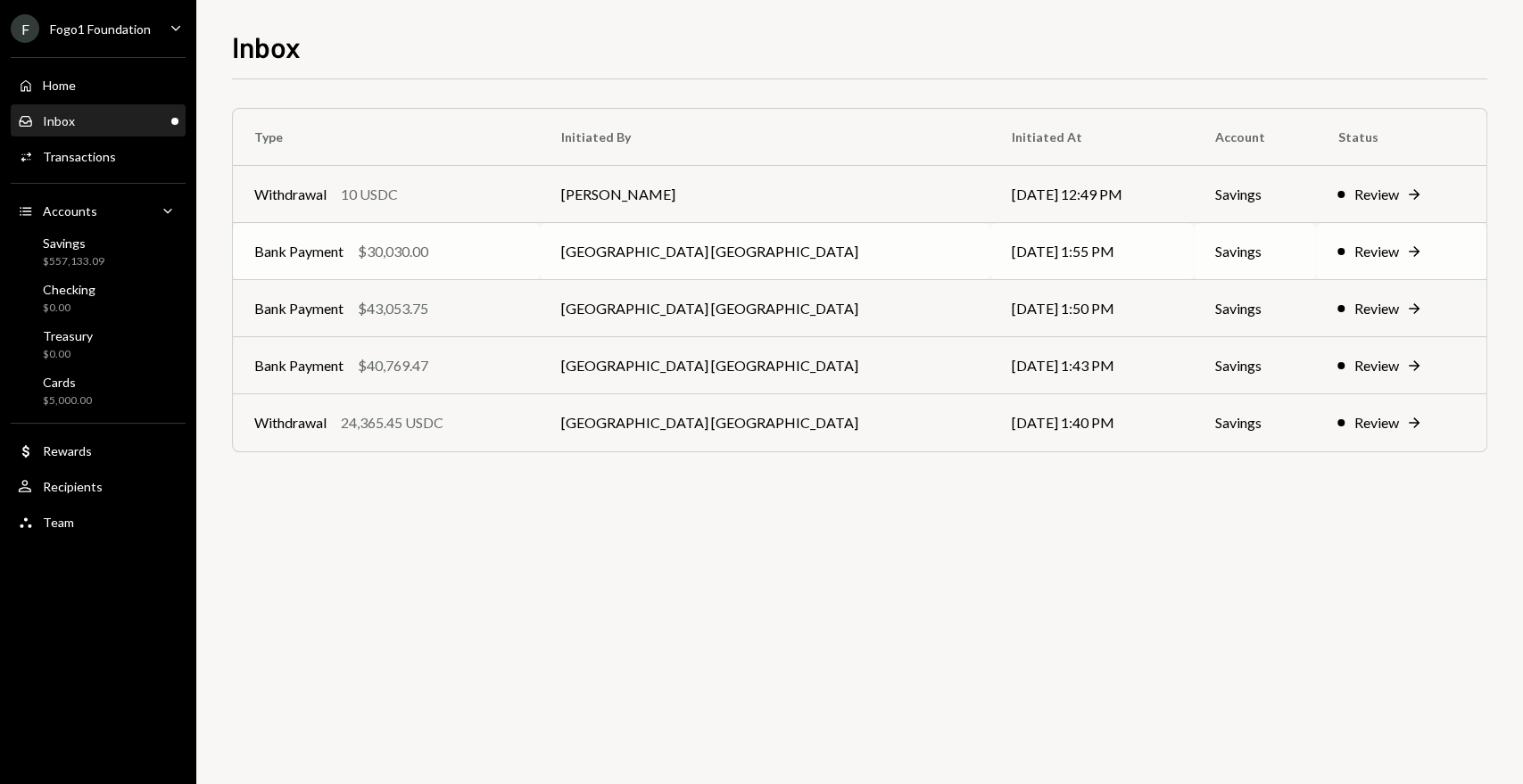
click at [610, 254] on td "[GEOGRAPHIC_DATA] [GEOGRAPHIC_DATA]" at bounding box center [764, 251] width 450 height 57
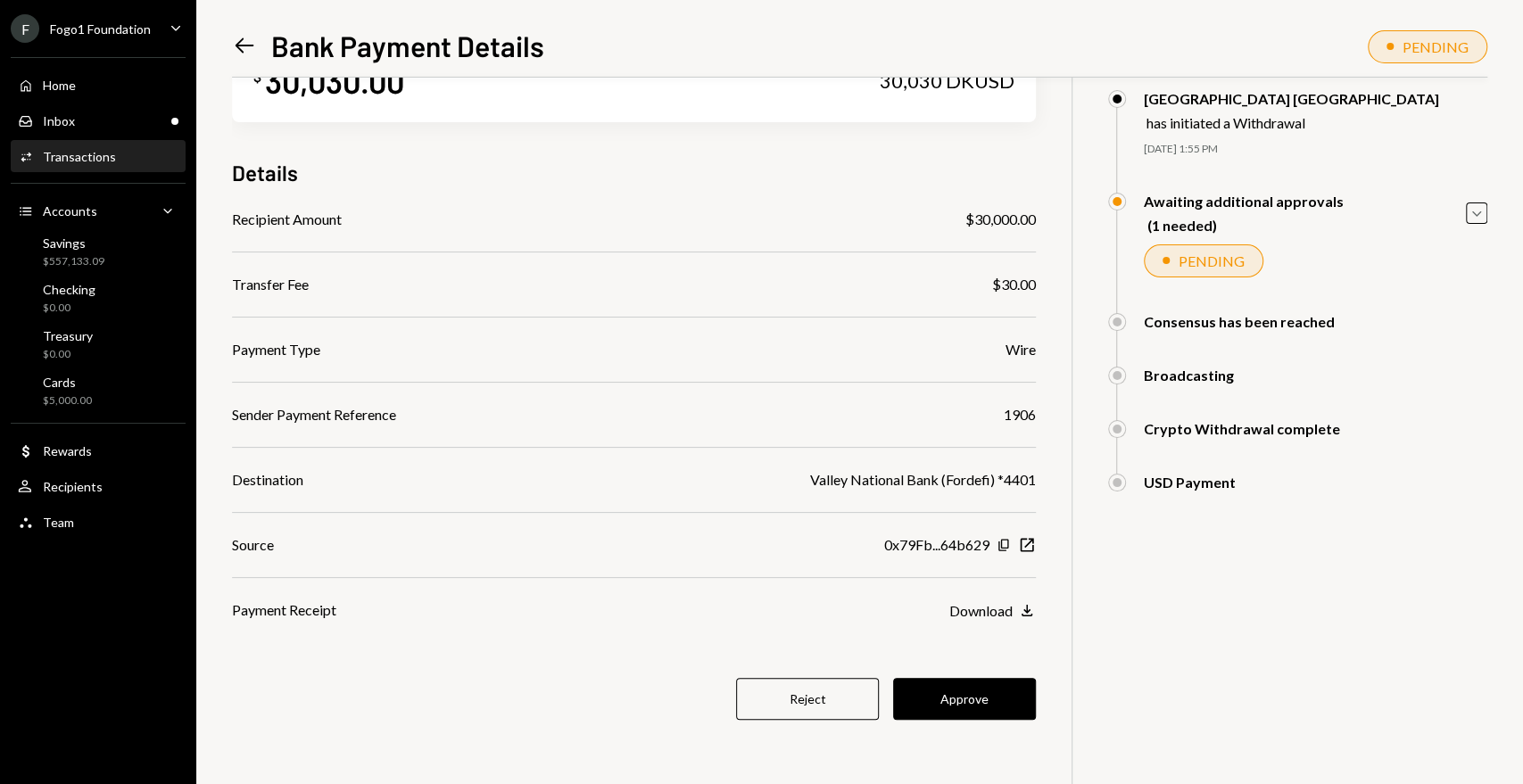
scroll to position [76, 0]
click at [940, 706] on button "Approve" at bounding box center [964, 697] width 143 height 42
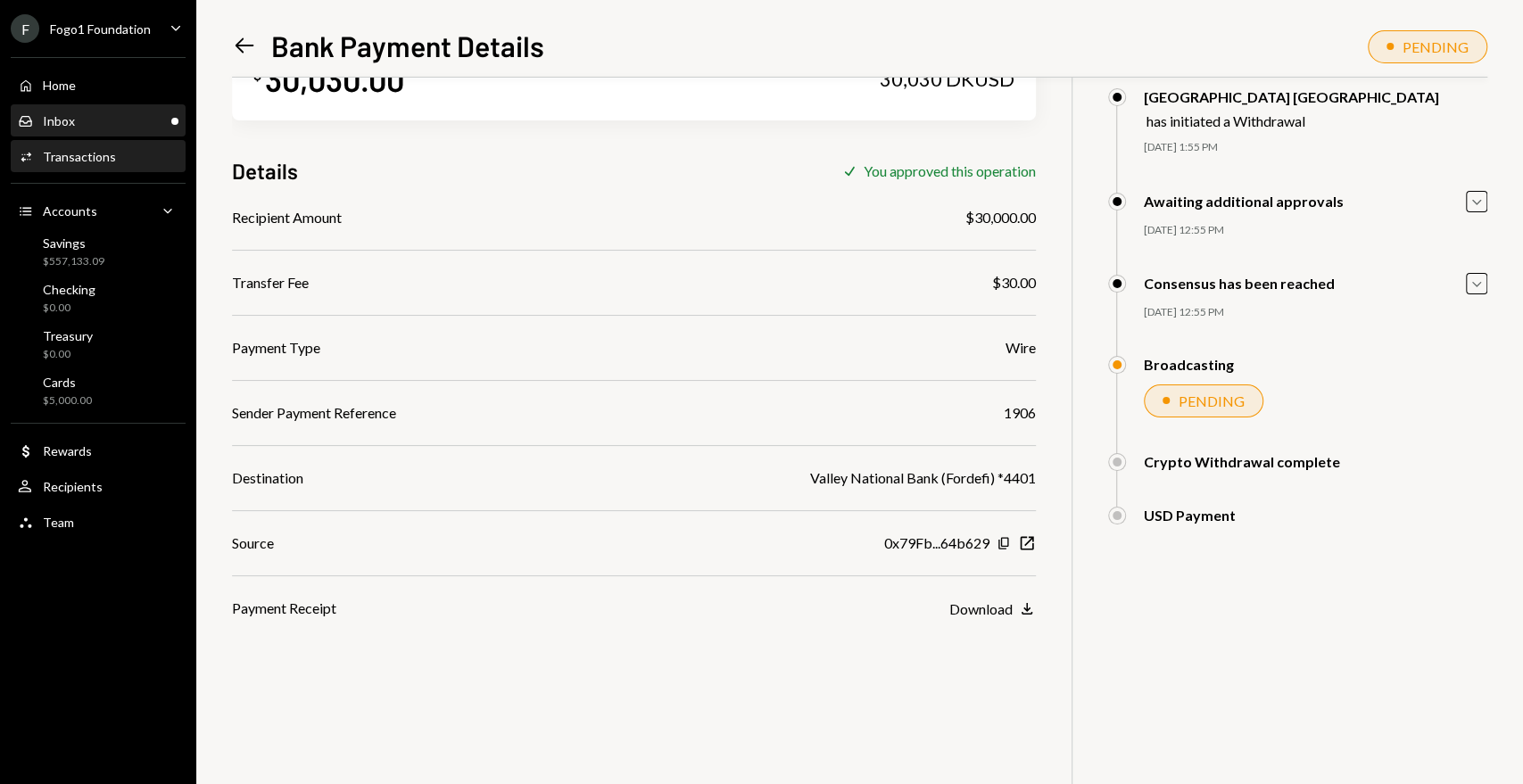
click at [53, 130] on div "Inbox Inbox" at bounding box center [97, 121] width 161 height 30
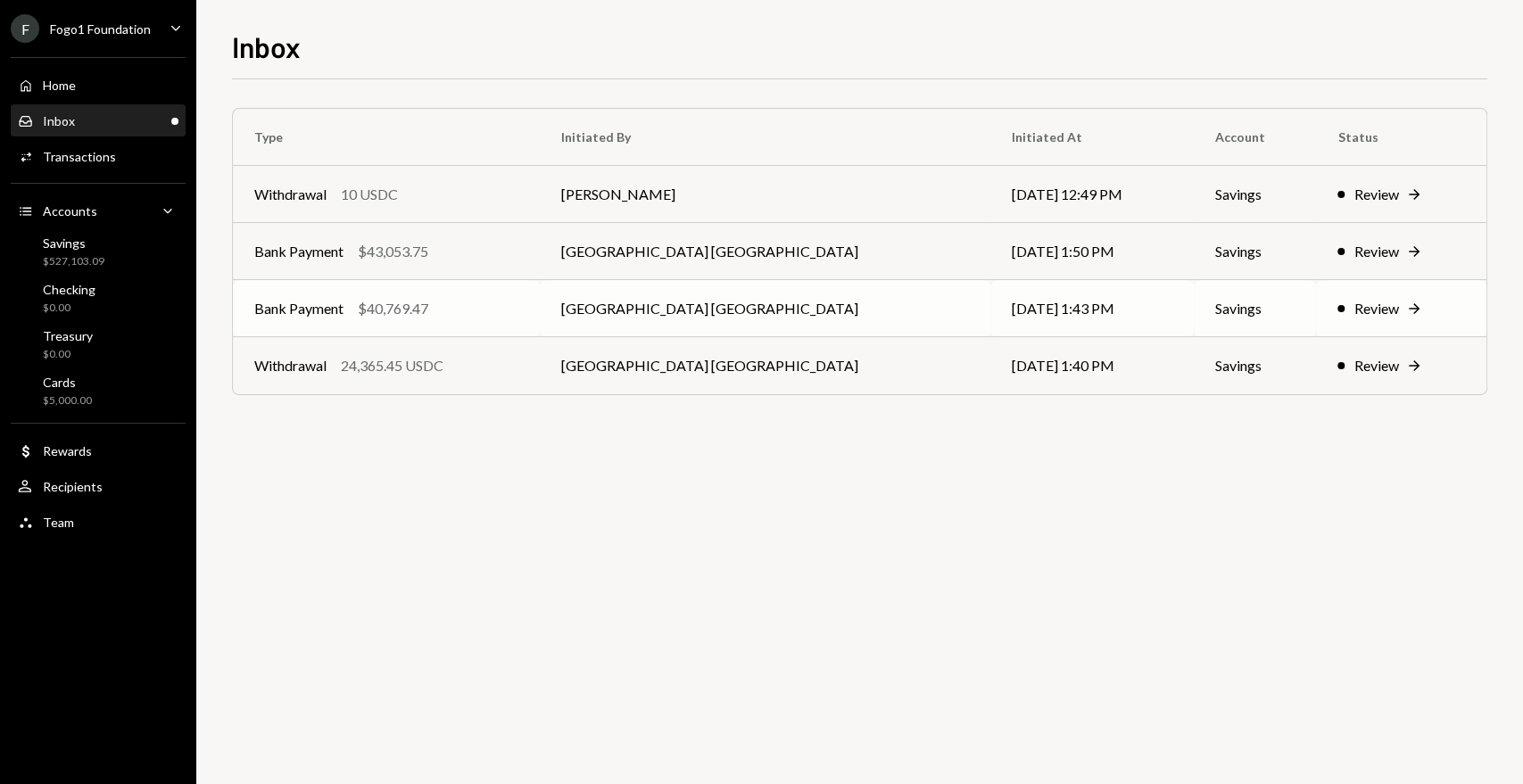
click at [617, 309] on td "[GEOGRAPHIC_DATA] [GEOGRAPHIC_DATA]" at bounding box center [764, 308] width 450 height 57
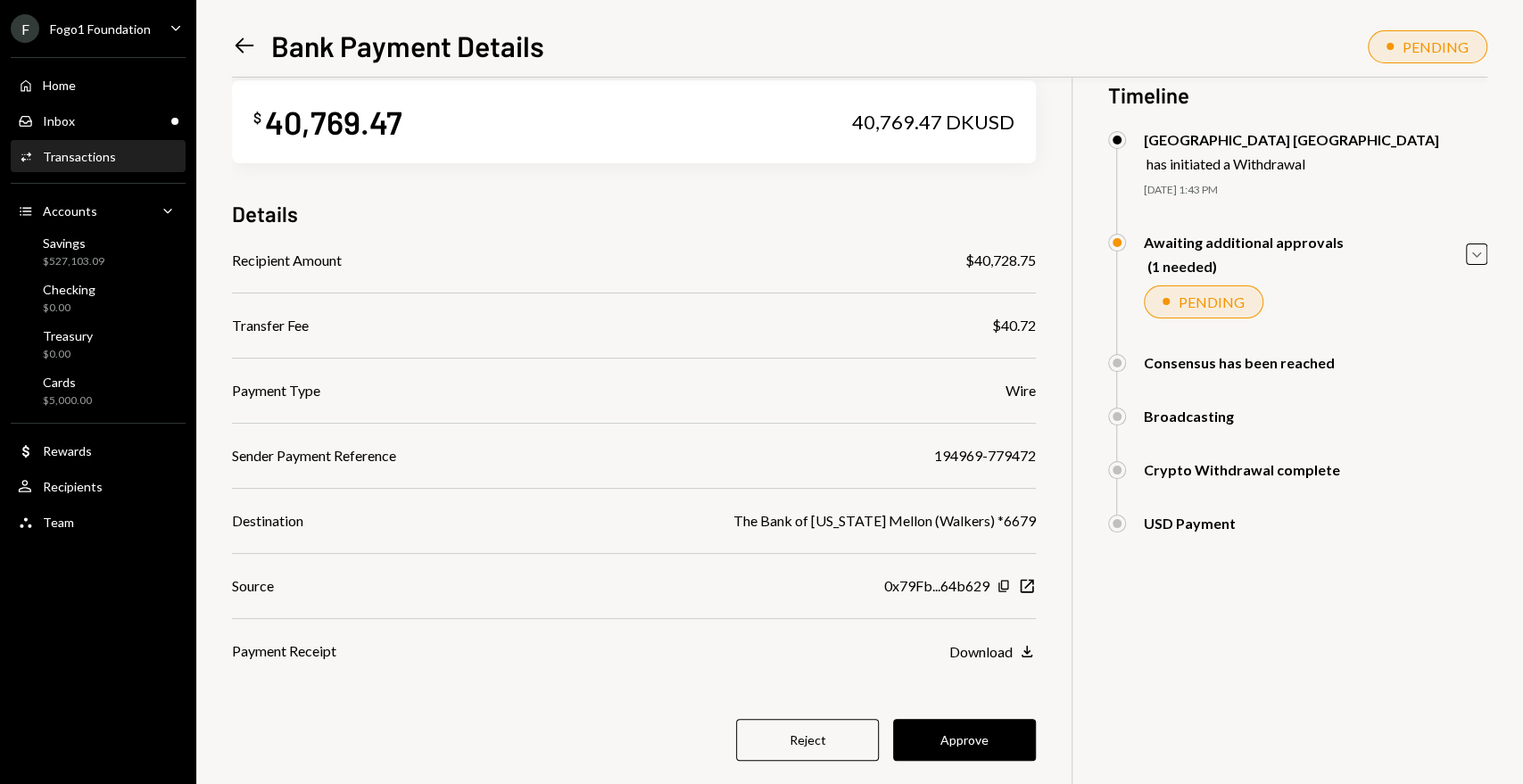
scroll to position [32, 0]
click at [983, 723] on button "Approve" at bounding box center [964, 741] width 143 height 42
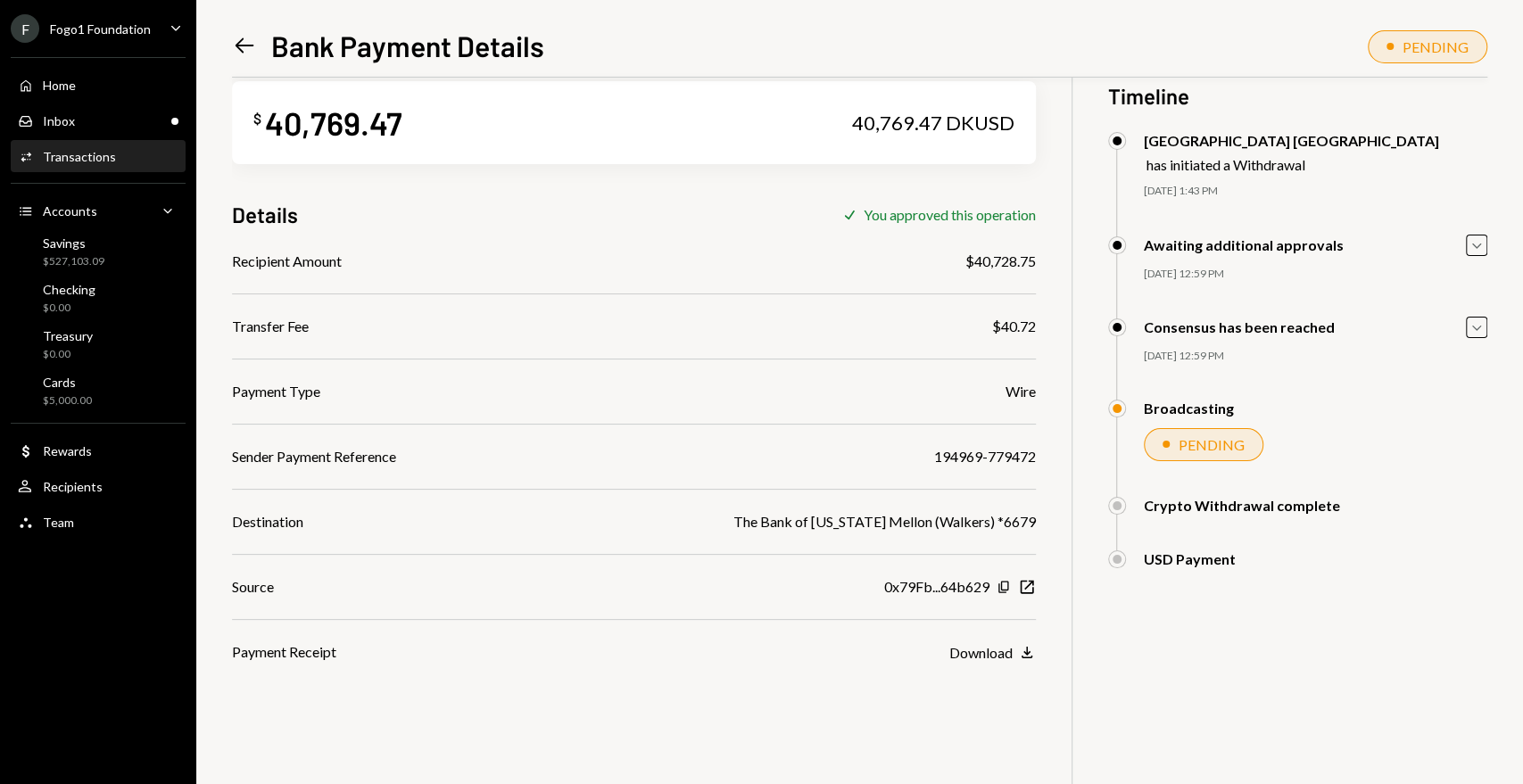
click at [249, 49] on icon "Left Arrow" at bounding box center [244, 45] width 25 height 25
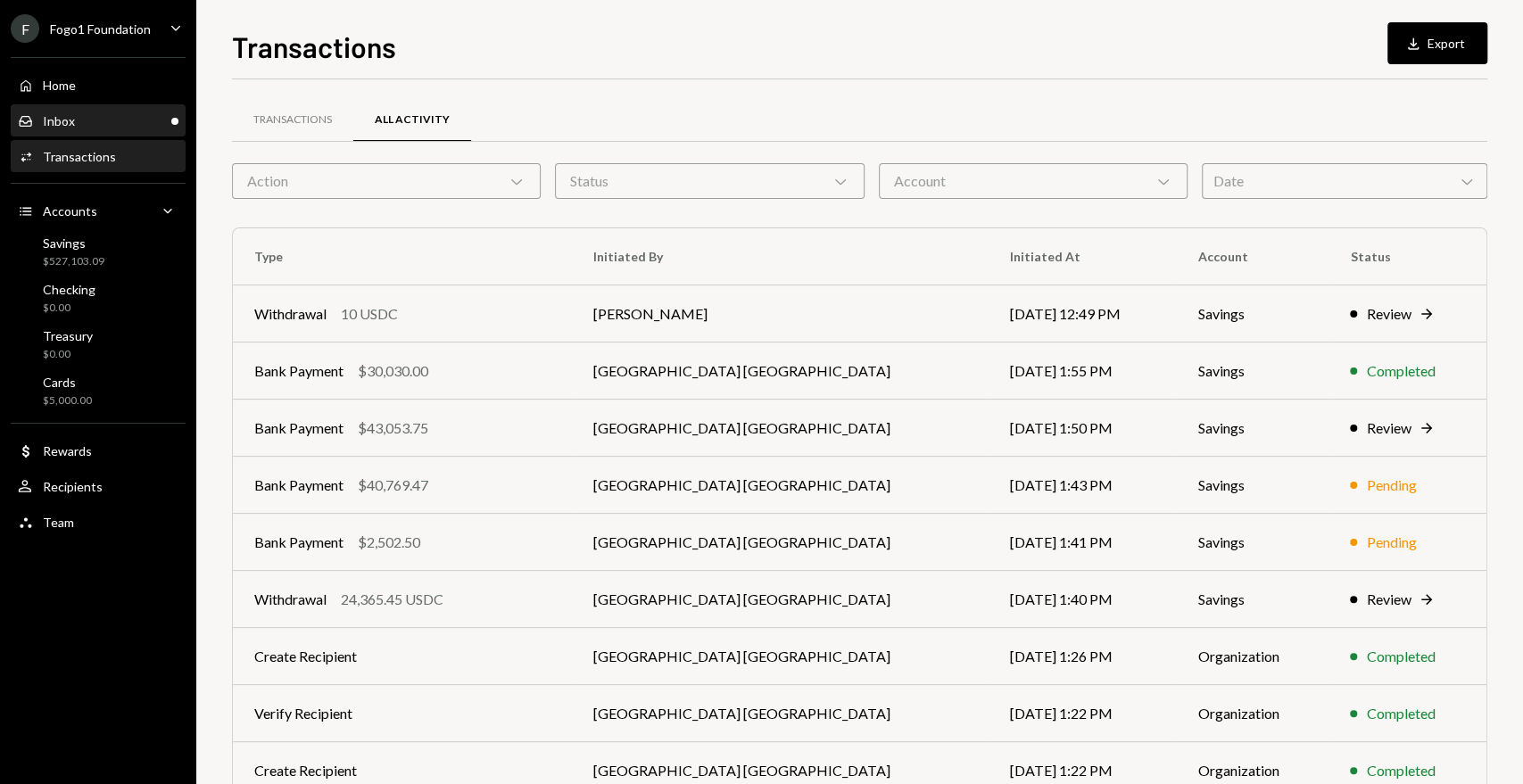
click at [144, 127] on div "Inbox Inbox" at bounding box center [97, 121] width 161 height 17
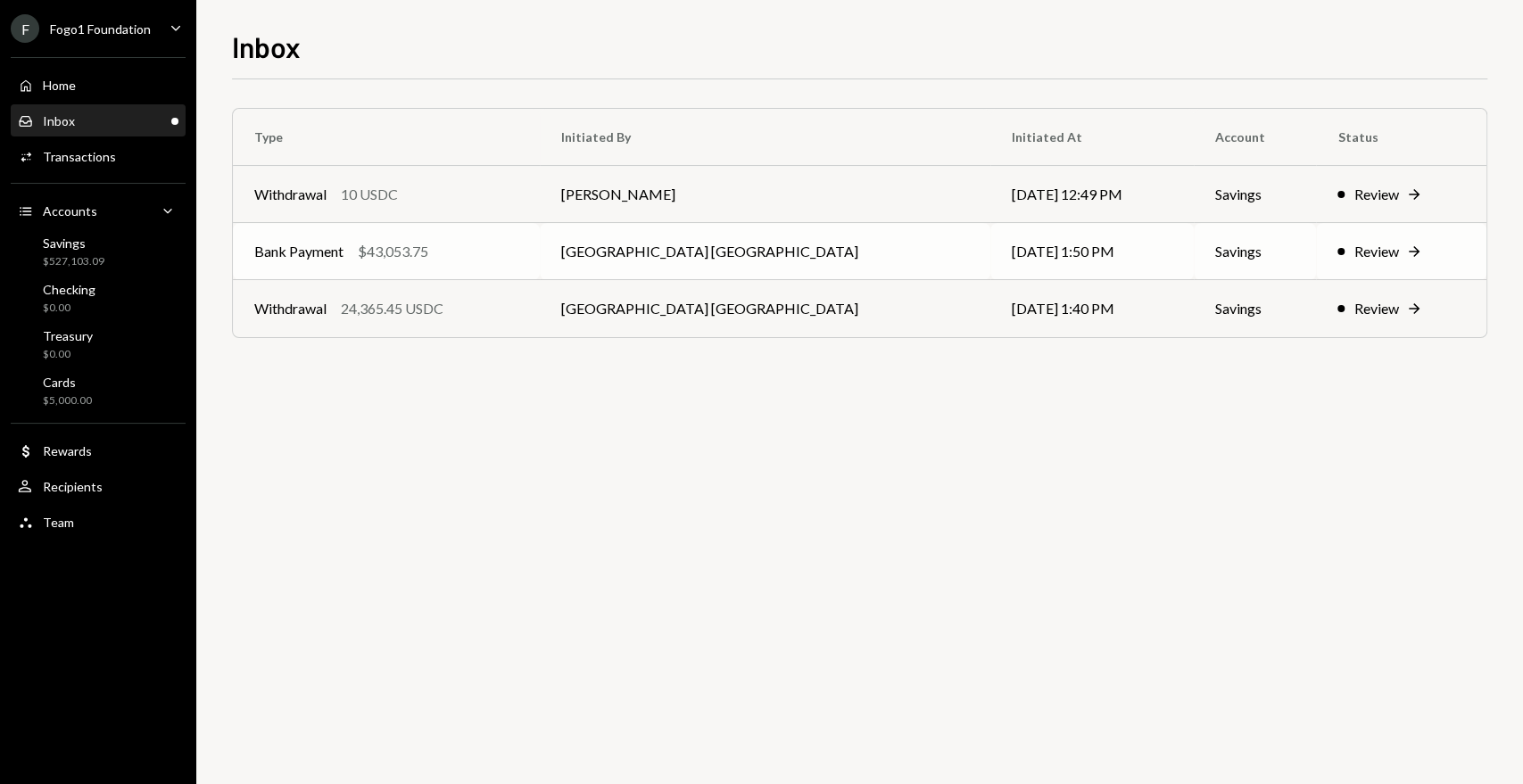
click at [486, 252] on div "Bank Payment $43,053.75" at bounding box center [386, 251] width 264 height 21
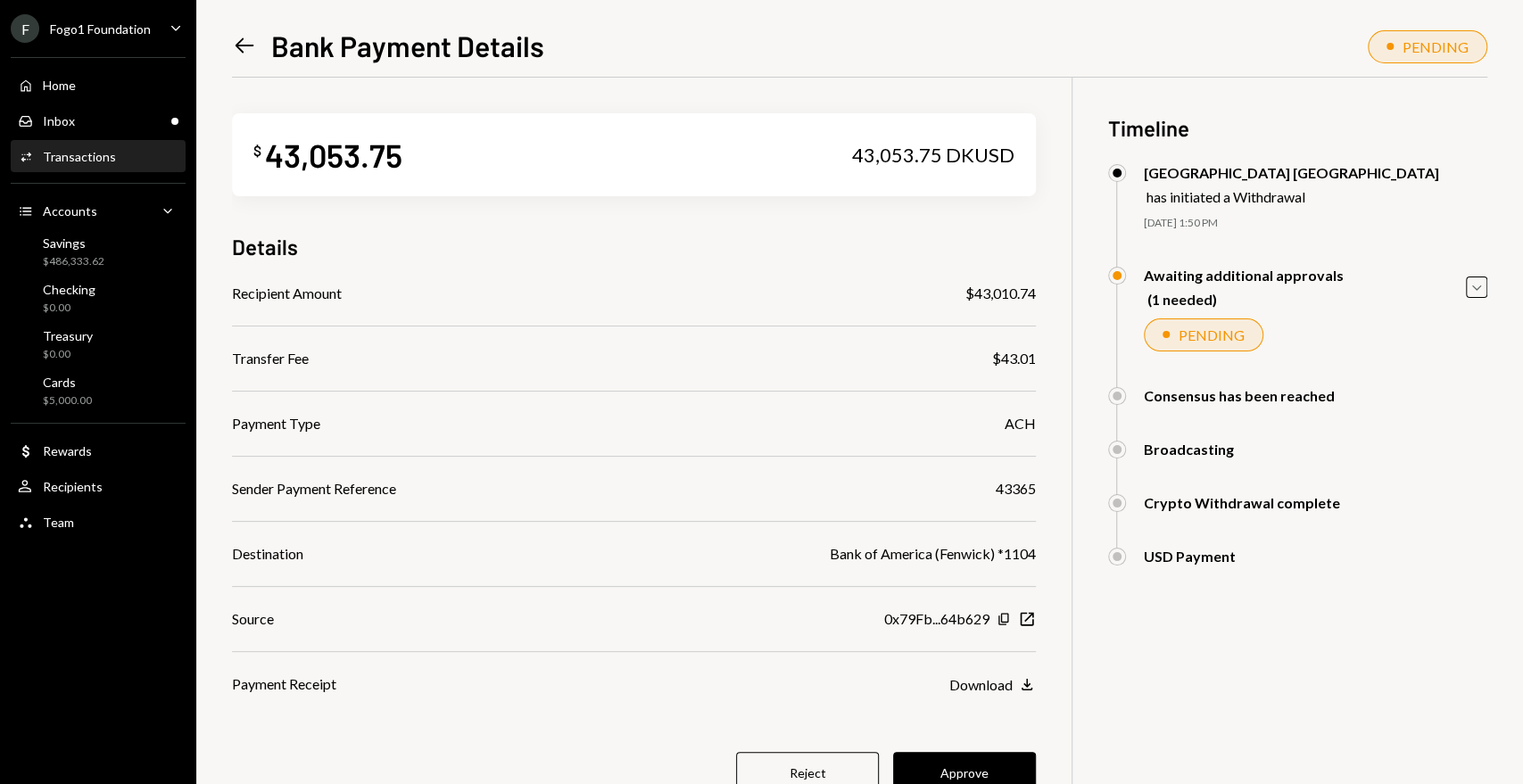
scroll to position [78, 0]
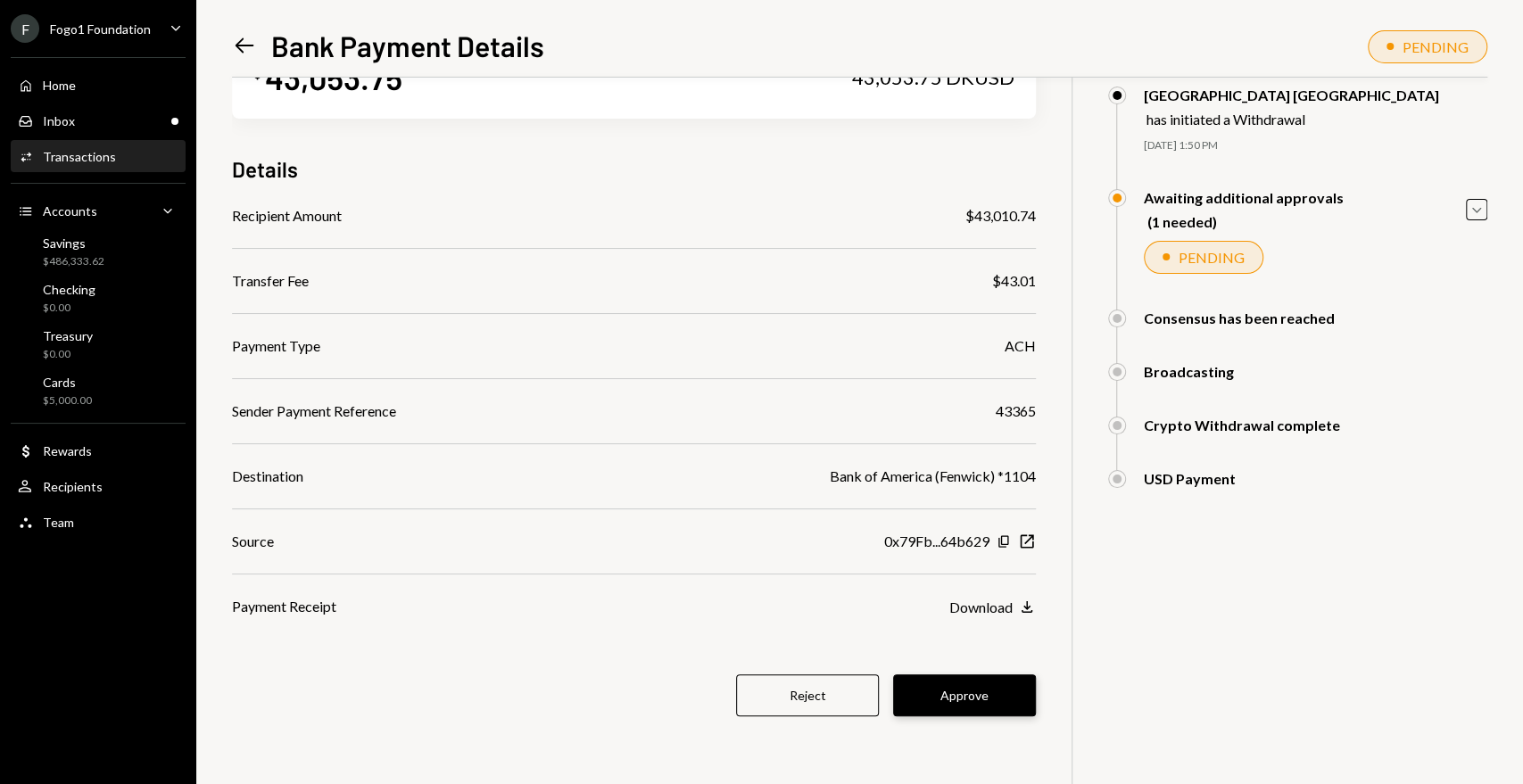
click at [942, 689] on button "Approve" at bounding box center [964, 695] width 143 height 42
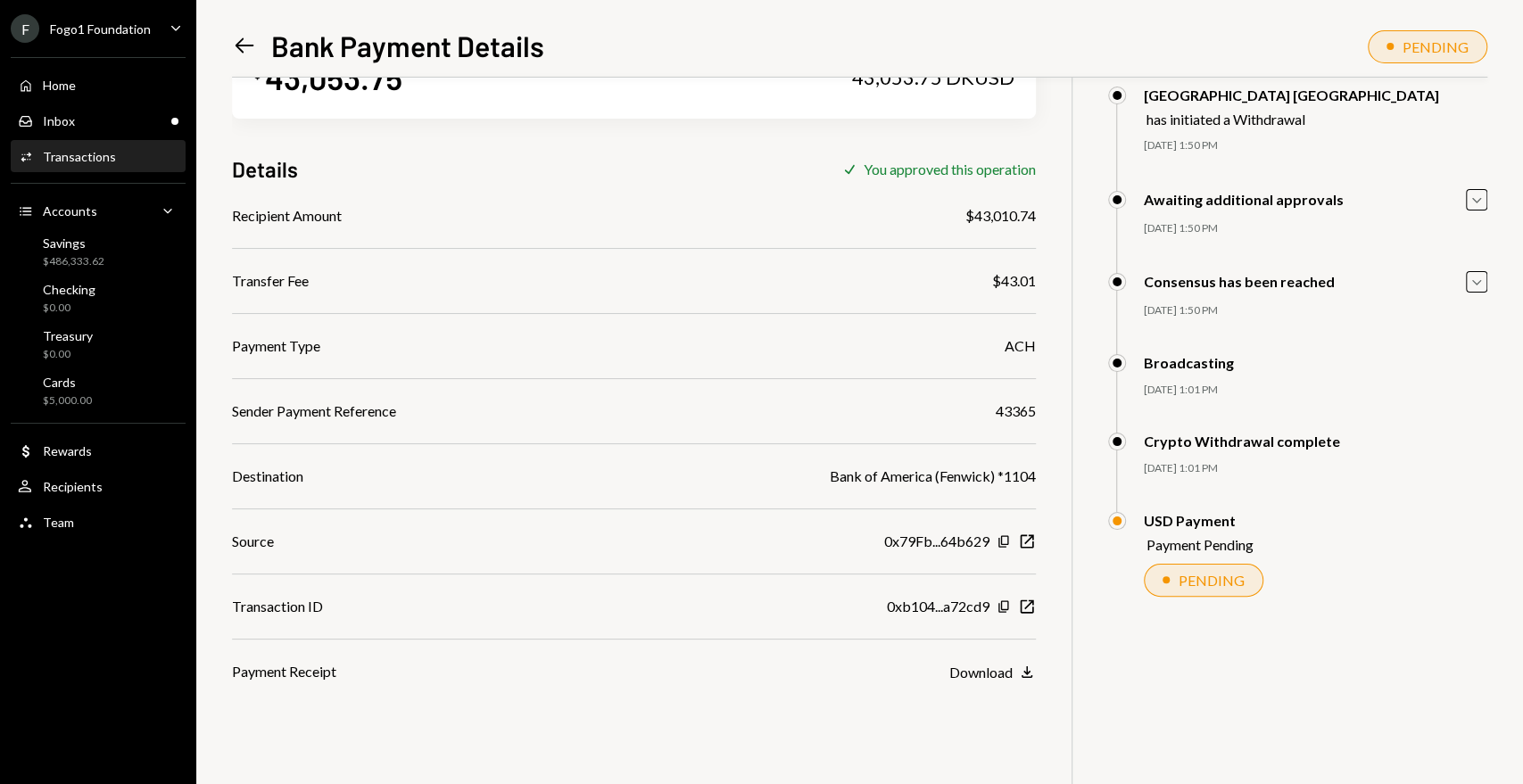
click at [257, 54] on div "Left Arrow Bank Payment Details" at bounding box center [388, 45] width 312 height 36
click at [251, 50] on icon "Left Arrow" at bounding box center [244, 45] width 25 height 25
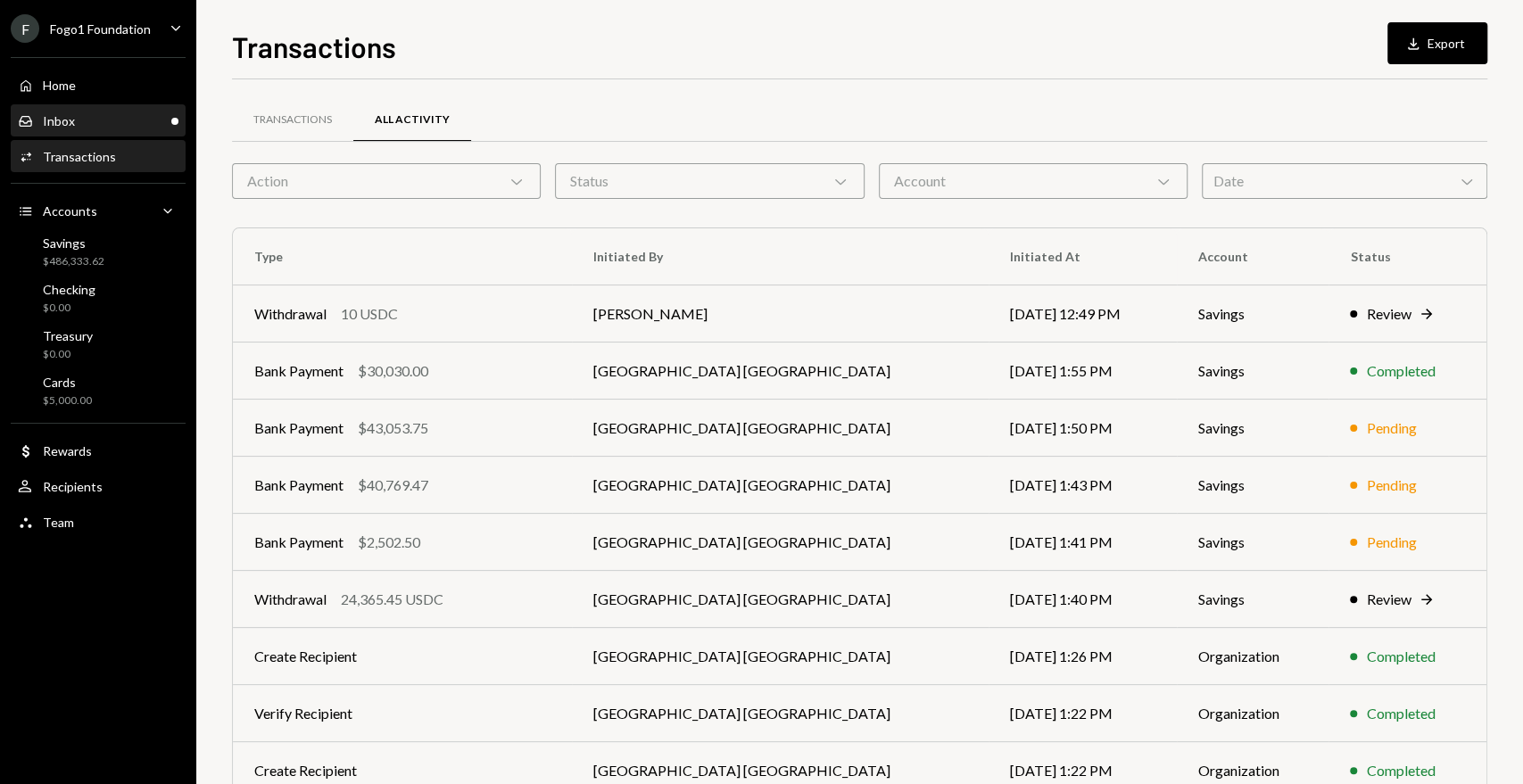
click at [83, 122] on div "Inbox Inbox" at bounding box center [97, 121] width 161 height 17
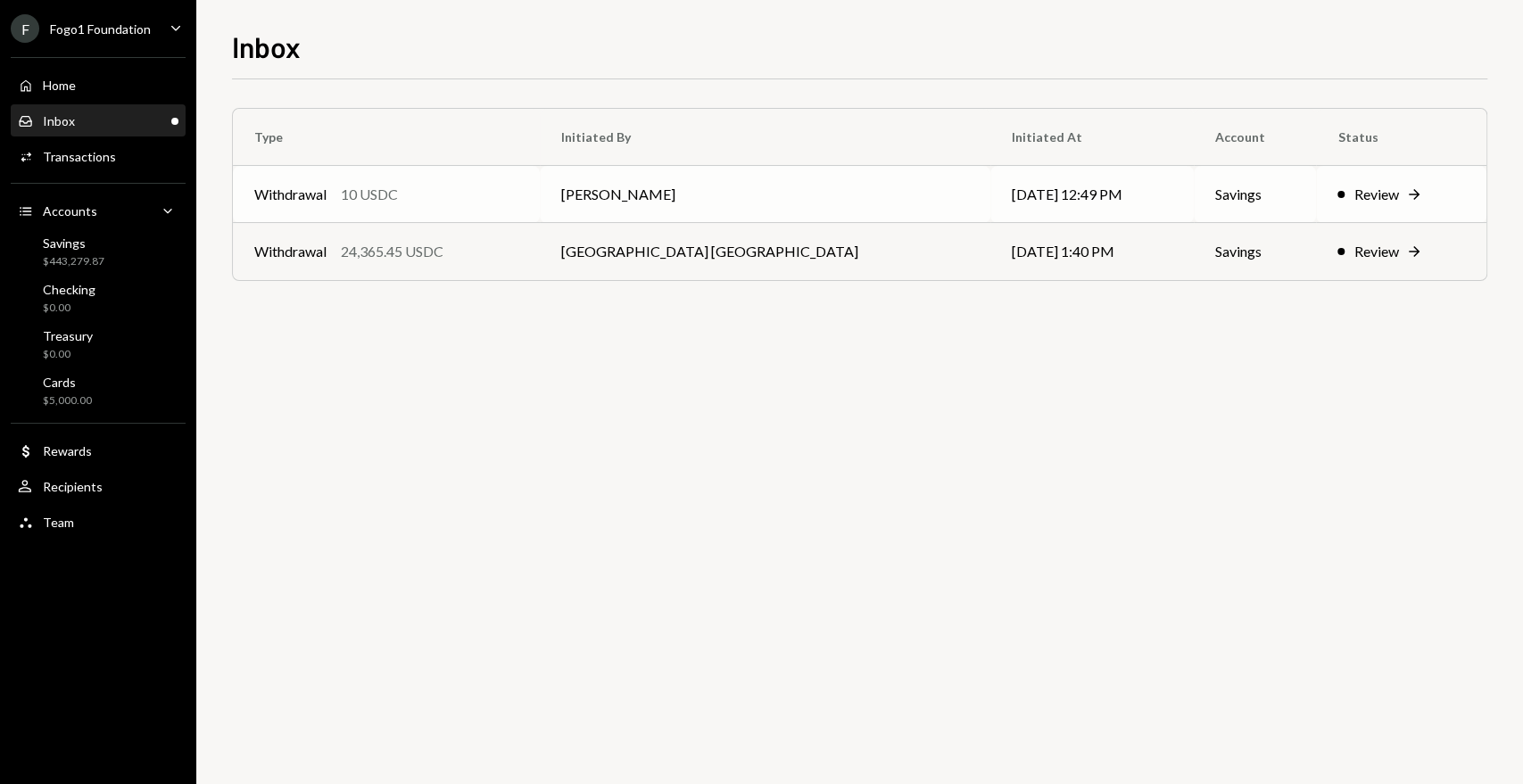
click at [518, 187] on div "Withdrawal 10 USDC" at bounding box center [386, 193] width 264 height 21
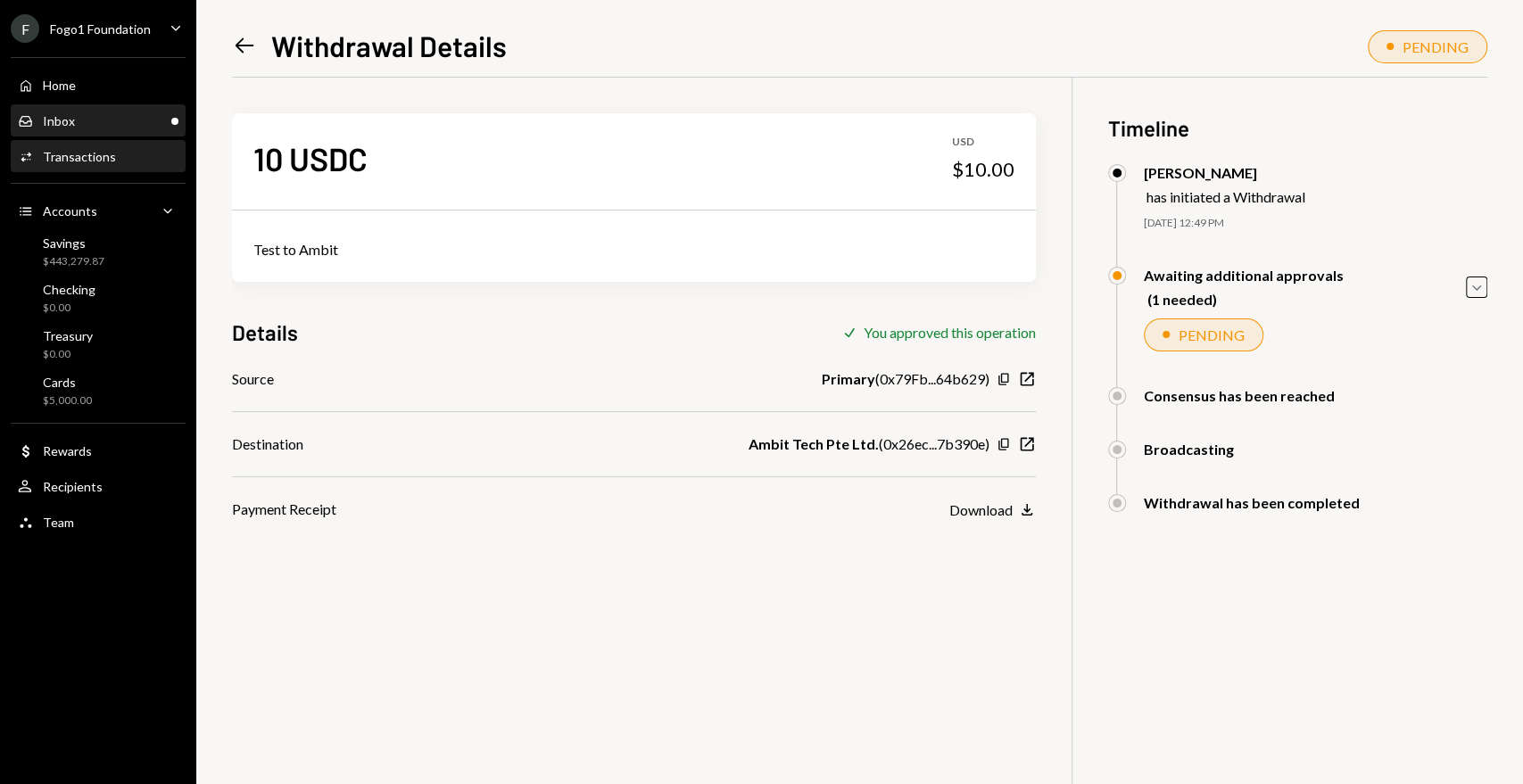
click at [113, 115] on div "Inbox Inbox" at bounding box center [97, 121] width 161 height 17
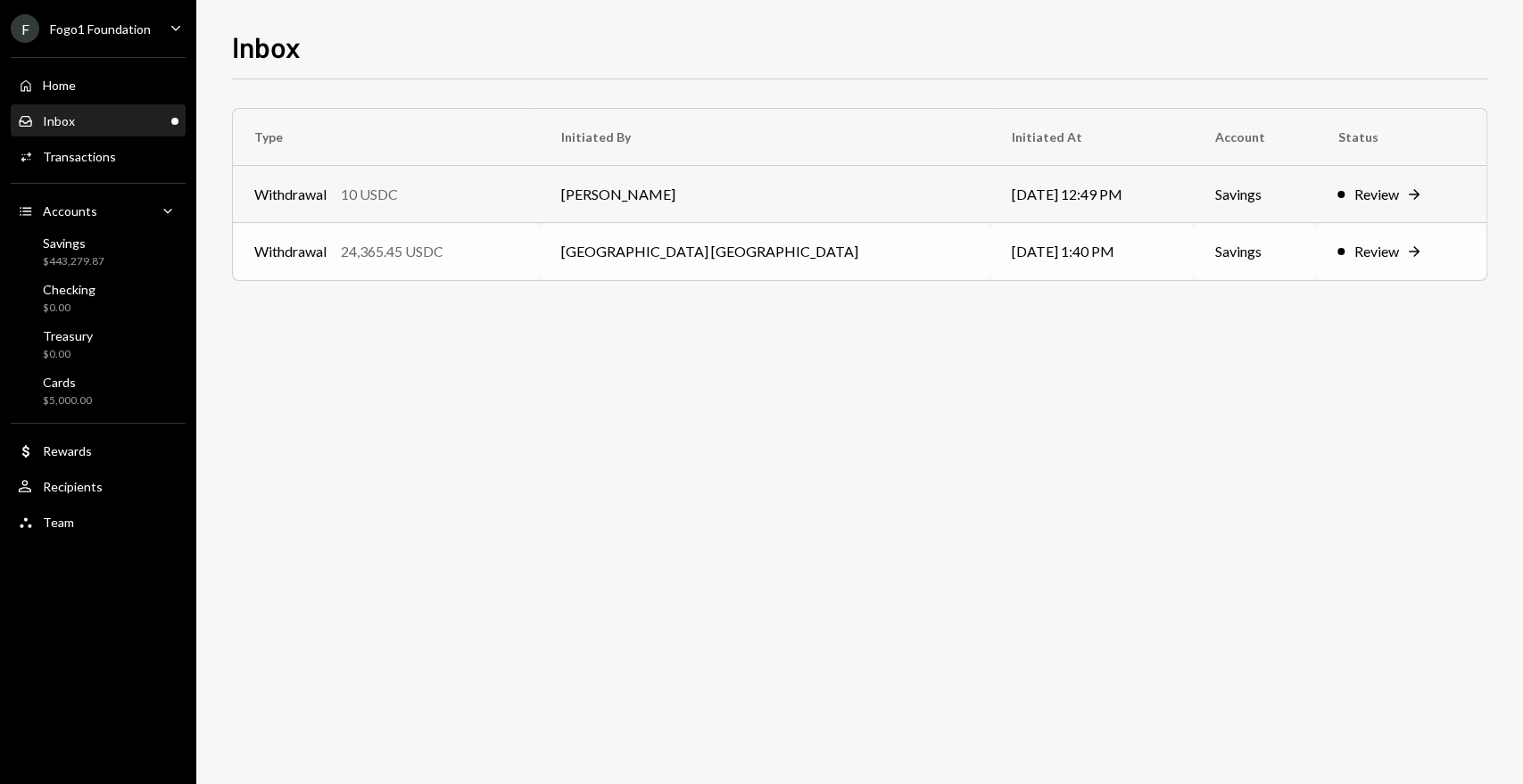
click at [338, 248] on div "Withdrawal 24,365.45 USDC" at bounding box center [386, 251] width 264 height 21
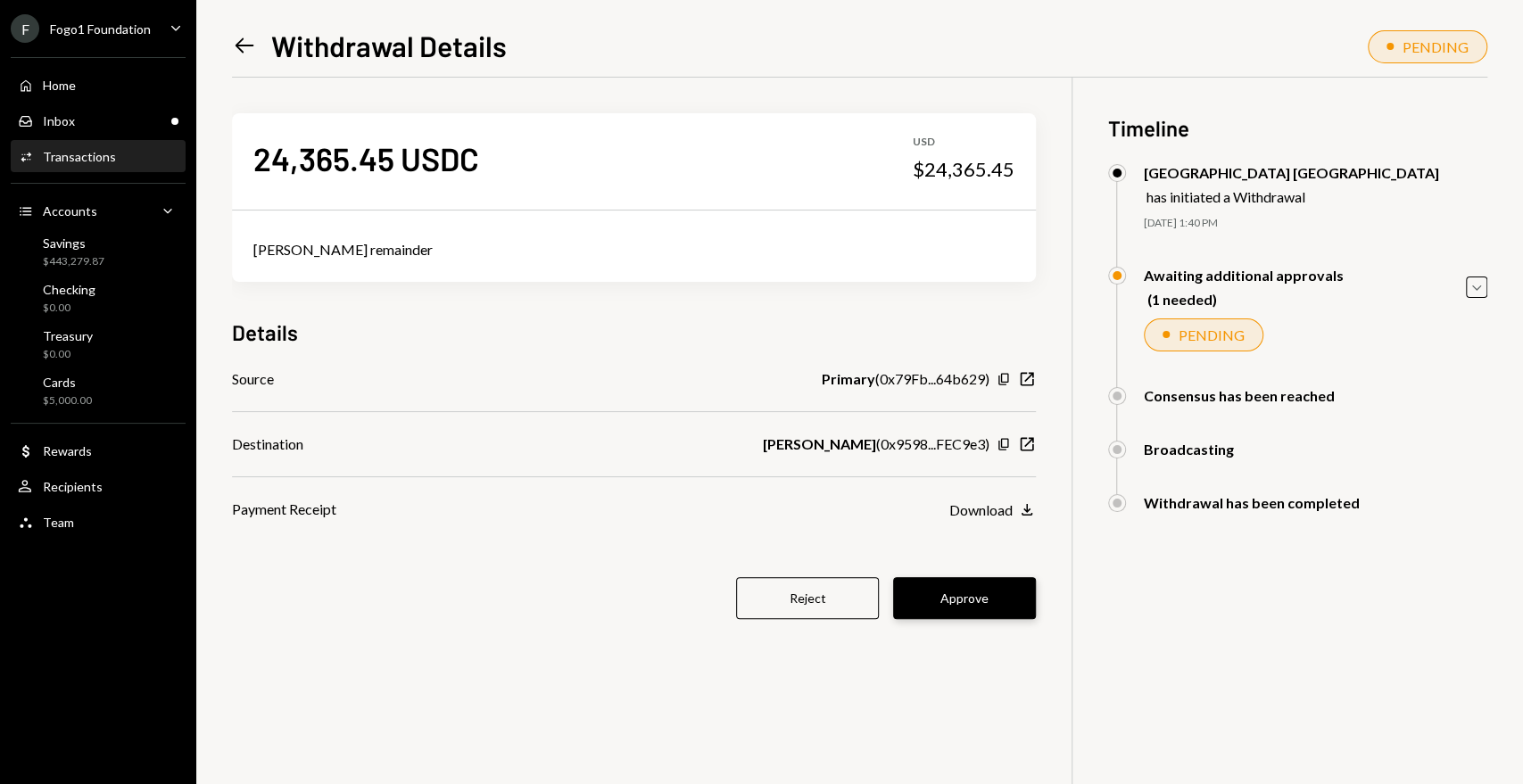
click at [951, 595] on button "Approve" at bounding box center [964, 598] width 143 height 42
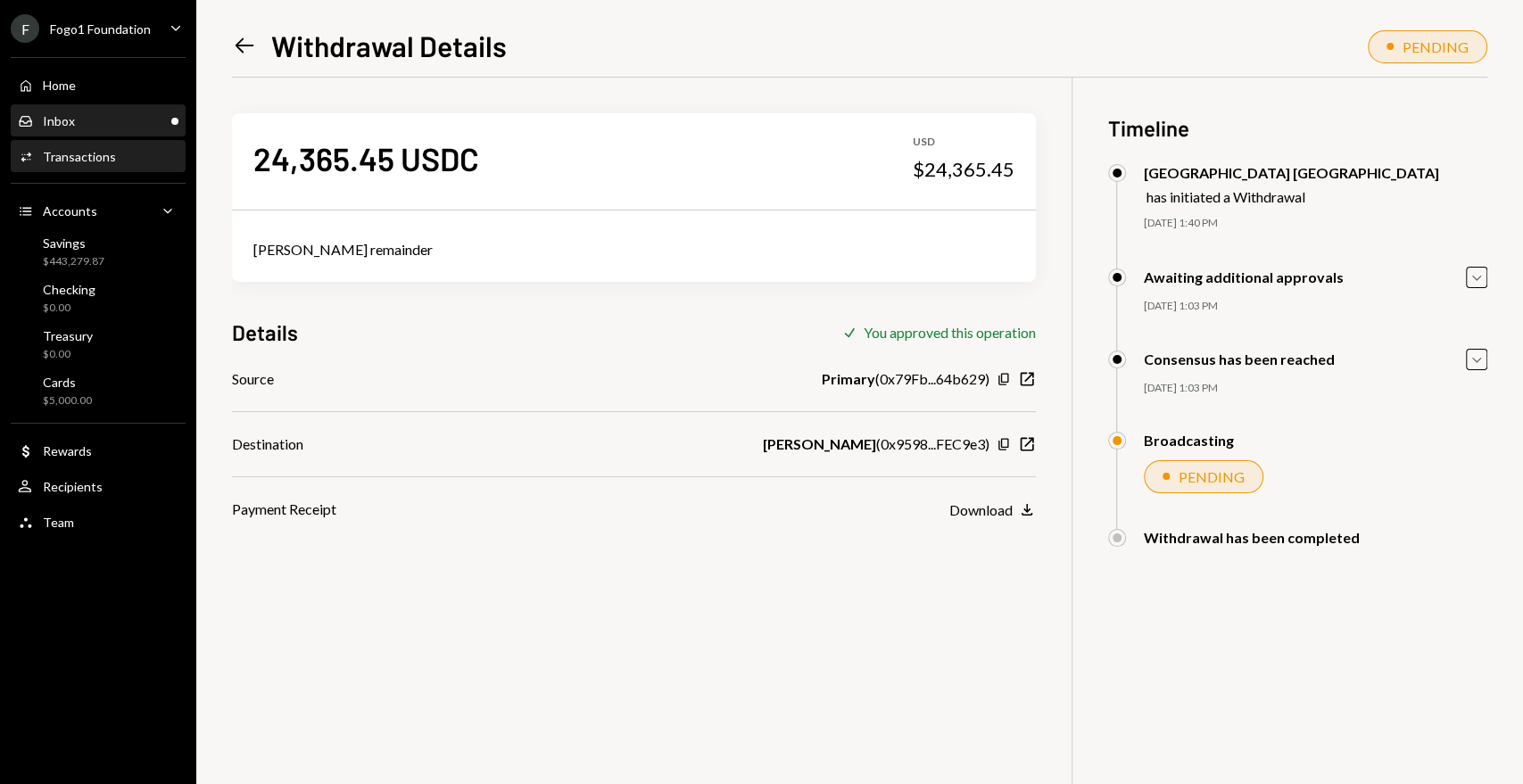
click at [129, 127] on div "Inbox Inbox" at bounding box center [97, 121] width 161 height 17
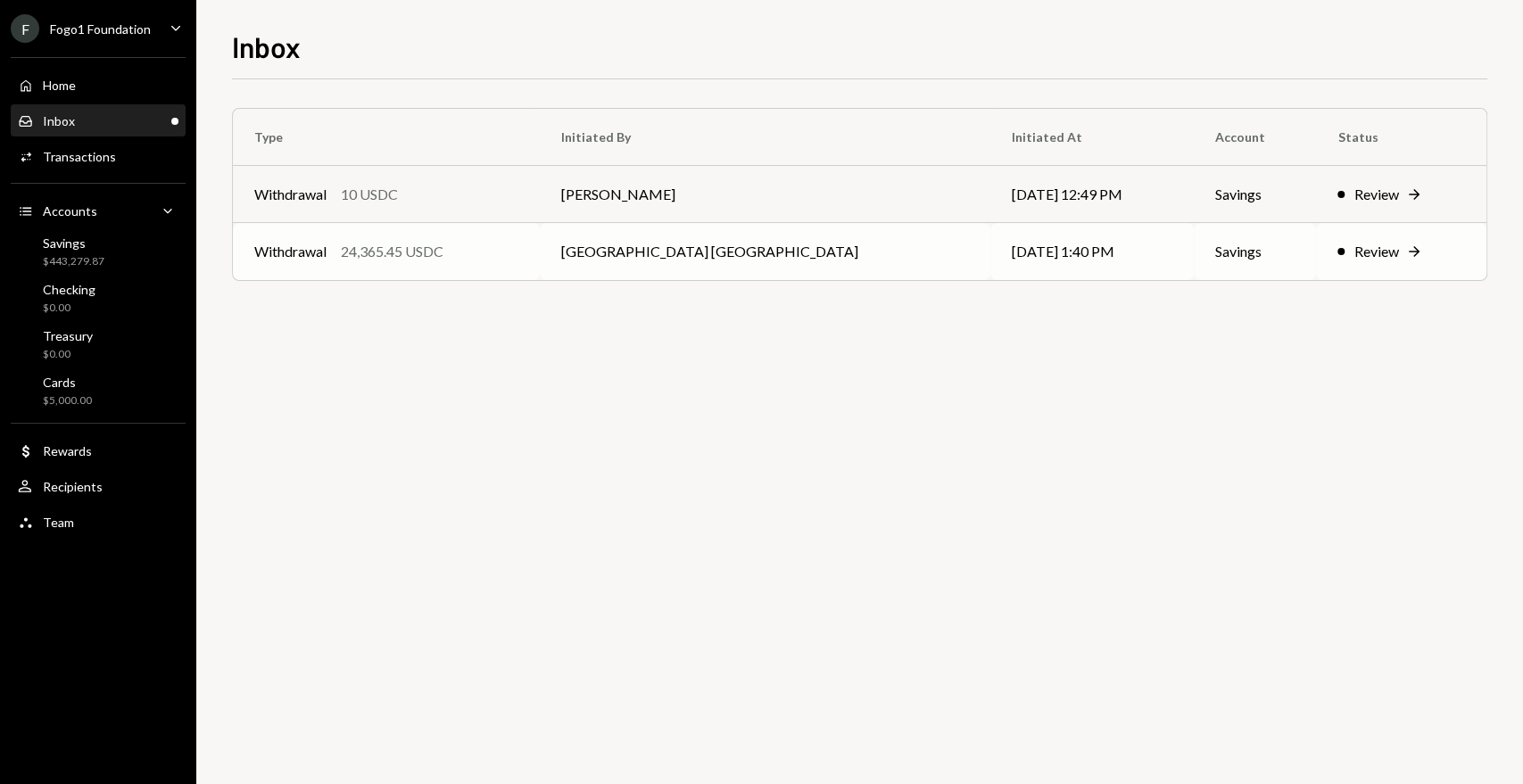
click at [386, 245] on div "24,365.45 USDC" at bounding box center [392, 251] width 103 height 21
